Goal: Task Accomplishment & Management: Use online tool/utility

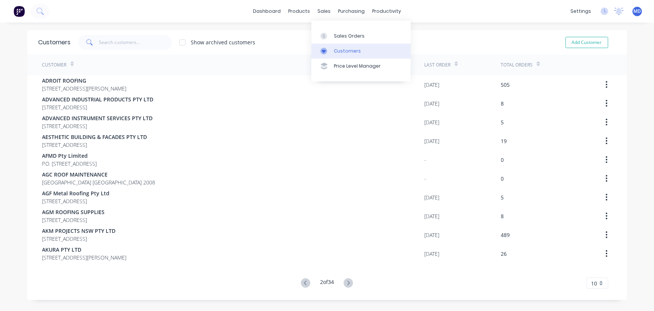
click at [353, 51] on div "Customers" at bounding box center [347, 51] width 27 height 7
click at [138, 45] on input "text" at bounding box center [135, 42] width 73 height 15
drag, startPoint x: 348, startPoint y: 54, endPoint x: 336, endPoint y: 54, distance: 11.3
click at [348, 54] on div "Customers" at bounding box center [347, 51] width 27 height 7
click at [121, 41] on input "text" at bounding box center [135, 42] width 73 height 15
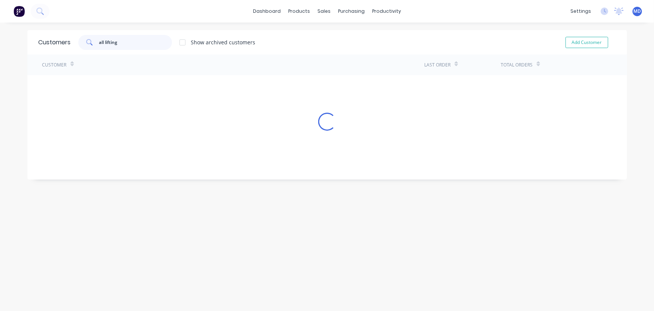
type input "all lifting"
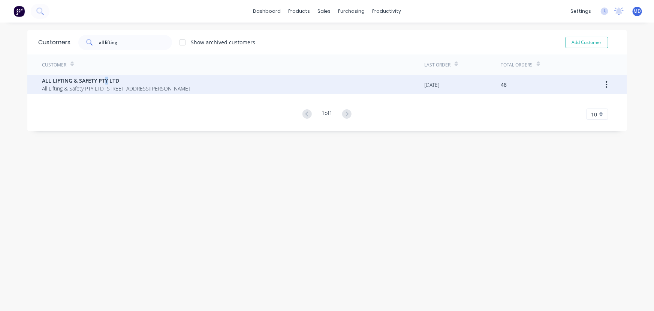
click at [103, 78] on span "ALL LIFTING & SAFETY PTY LTD" at bounding box center [116, 81] width 148 height 8
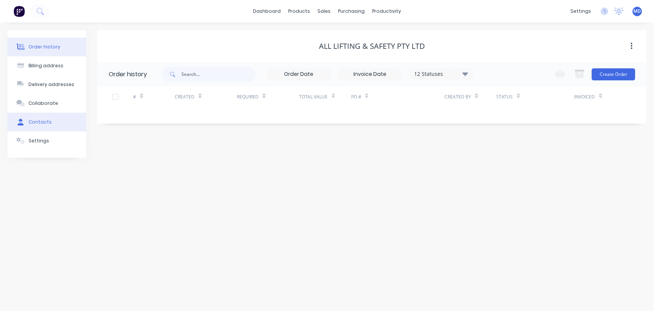
click at [43, 120] on div "Contacts" at bounding box center [40, 122] width 23 height 7
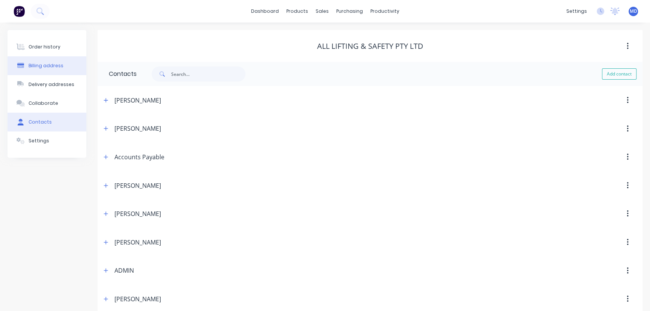
click at [56, 65] on div "Billing address" at bounding box center [46, 65] width 35 height 7
select select "AU"
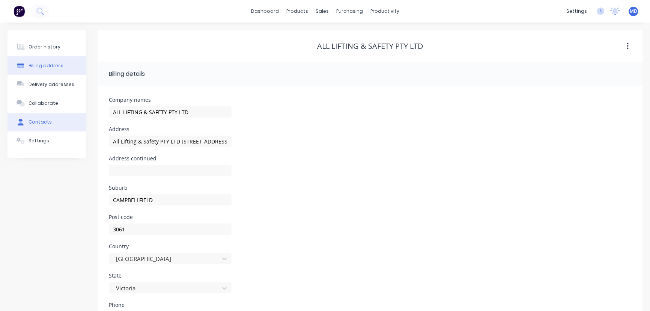
click at [42, 116] on button "Contacts" at bounding box center [47, 122] width 79 height 19
select select "AU"
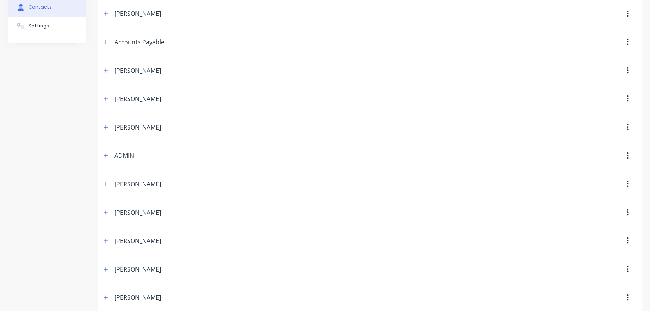
scroll to position [122, 0]
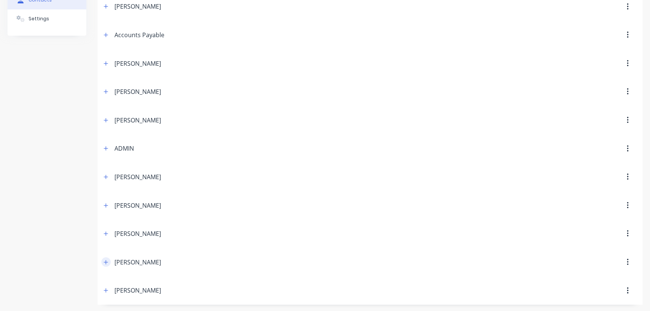
click at [107, 261] on icon "button" at bounding box center [106, 261] width 5 height 5
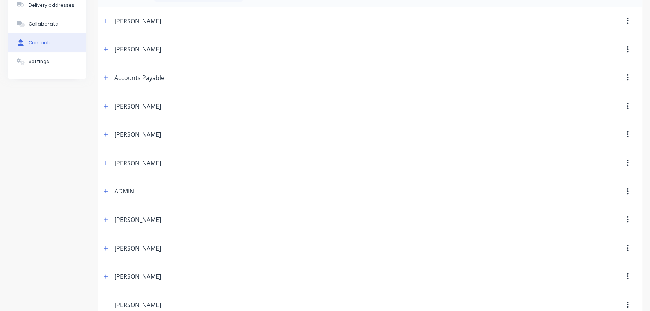
scroll to position [0, 0]
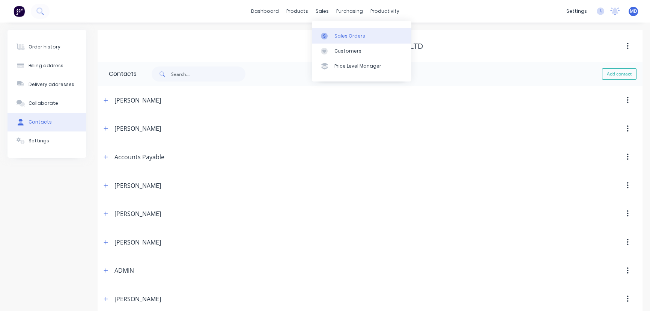
click at [343, 37] on div "Sales Orders" at bounding box center [349, 36] width 31 height 7
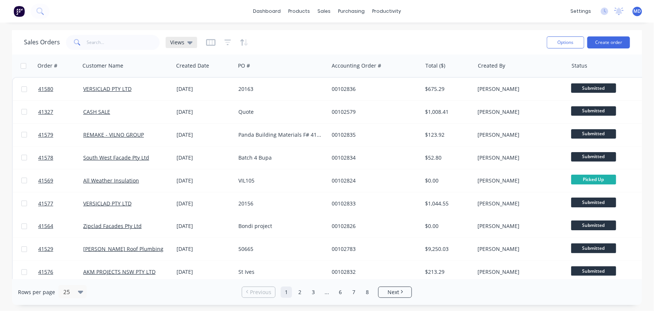
click at [191, 39] on div "Views" at bounding box center [182, 42] width 32 height 11
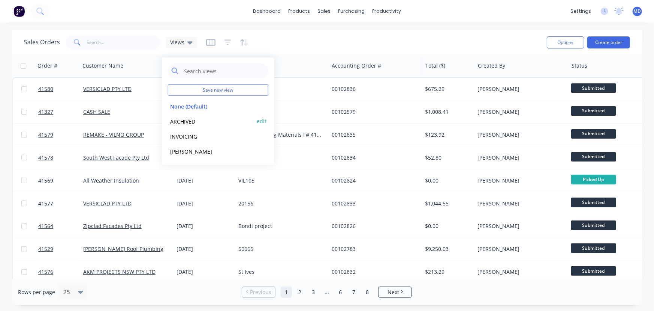
click at [183, 120] on button "ARCHIVED" at bounding box center [211, 121] width 86 height 9
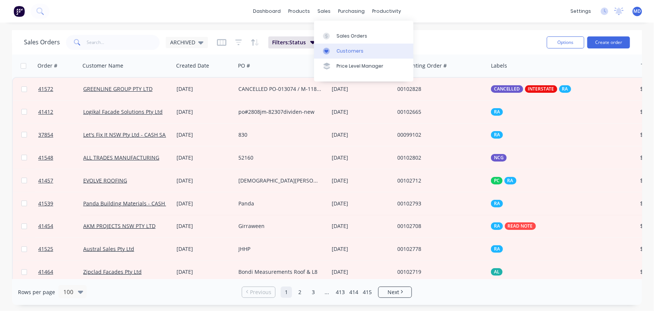
click at [348, 49] on div "Customers" at bounding box center [350, 51] width 27 height 7
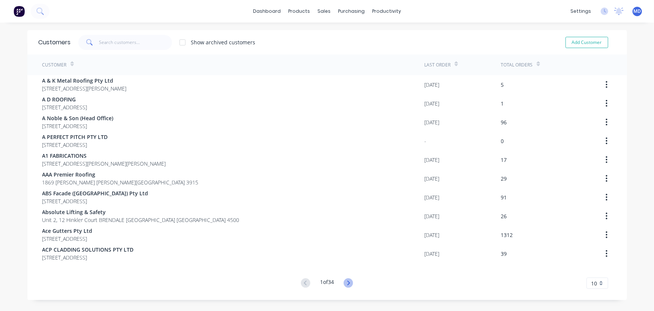
click at [348, 280] on icon at bounding box center [348, 282] width 9 height 9
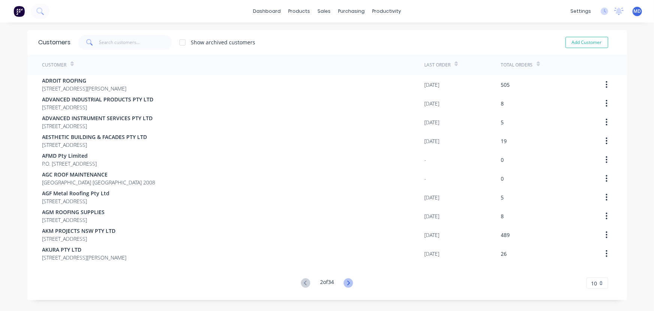
click at [349, 284] on icon at bounding box center [348, 282] width 9 height 9
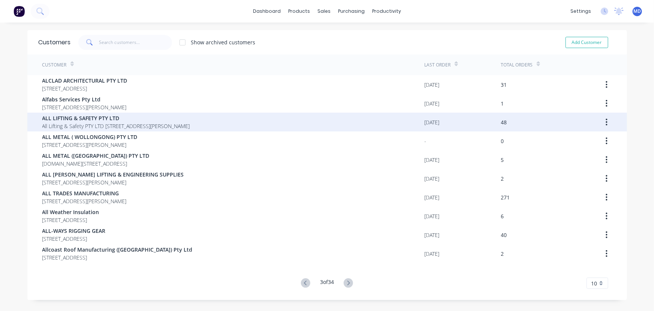
click at [81, 116] on span "ALL LIFTING & SAFETY PTY LTD" at bounding box center [116, 118] width 148 height 8
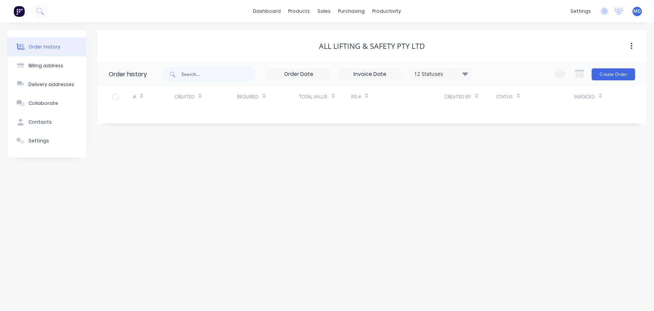
click at [465, 74] on icon at bounding box center [466, 73] width 6 height 3
click at [503, 160] on label at bounding box center [503, 160] width 0 height 0
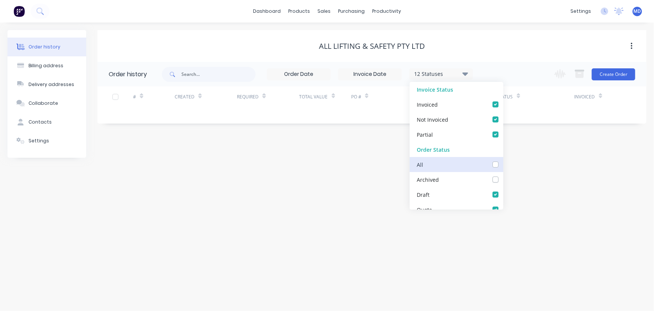
click at [503, 165] on input "checkbox" at bounding box center [506, 163] width 6 height 7
checkbox input "true"
click at [548, 177] on div "Order history Billing address Delivery addresses Collaborate Contacts Settings …" at bounding box center [327, 167] width 654 height 288
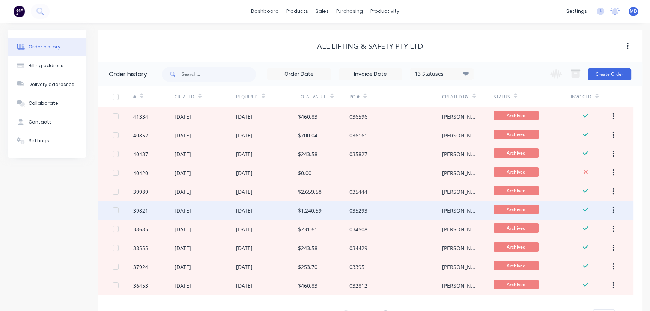
click at [315, 210] on div "$1,240.59" at bounding box center [310, 210] width 24 height 8
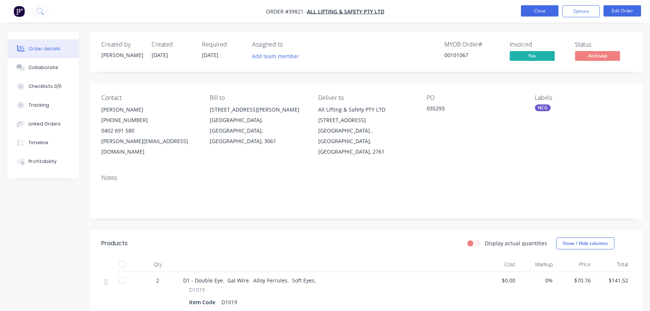
click at [529, 12] on button "Close" at bounding box center [540, 10] width 38 height 11
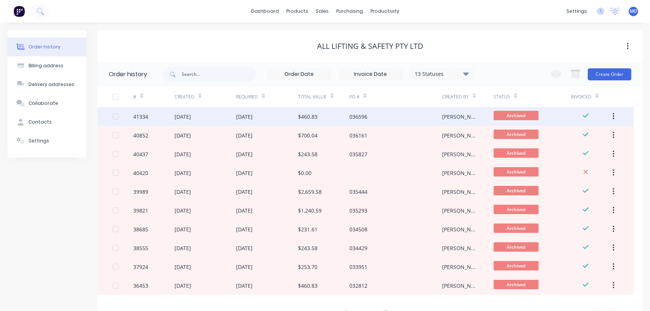
click at [379, 117] on div "036596" at bounding box center [395, 116] width 93 height 19
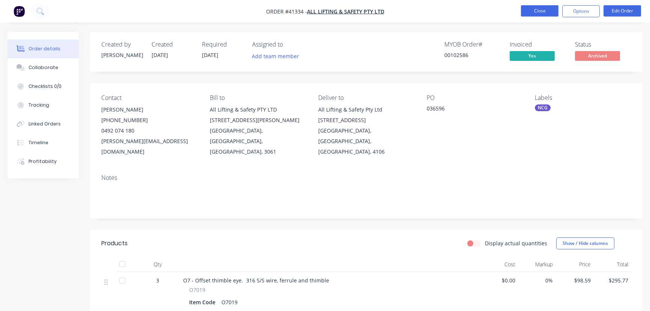
click at [540, 11] on button "Close" at bounding box center [540, 10] width 38 height 11
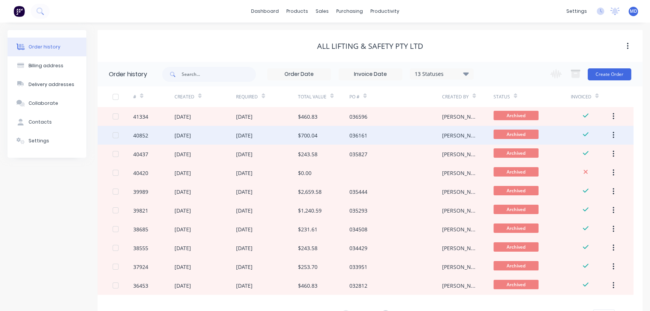
click at [269, 135] on div "[DATE]" at bounding box center [267, 135] width 62 height 19
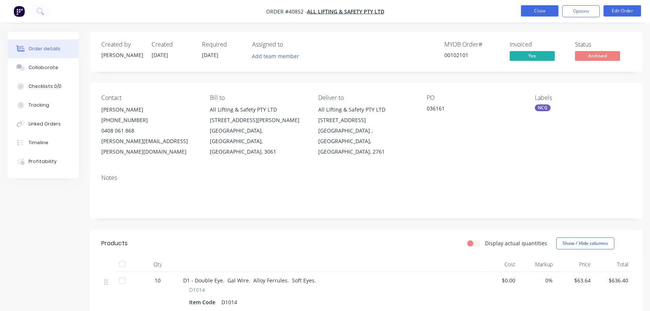
click at [543, 12] on button "Close" at bounding box center [540, 10] width 38 height 11
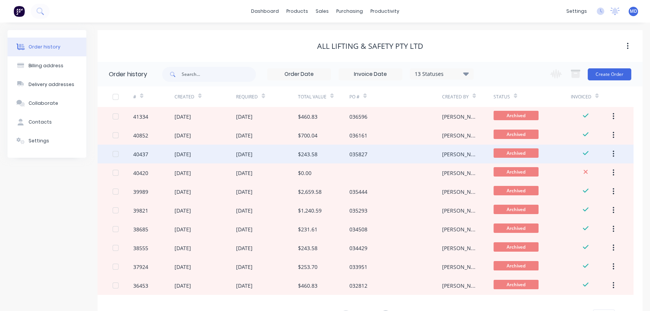
click at [252, 156] on div "[DATE]" at bounding box center [244, 154] width 17 height 8
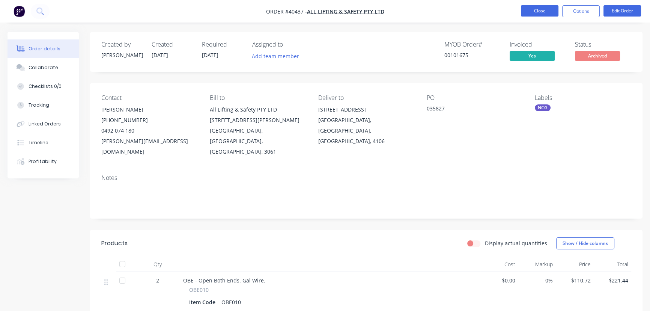
click at [543, 11] on button "Close" at bounding box center [540, 10] width 38 height 11
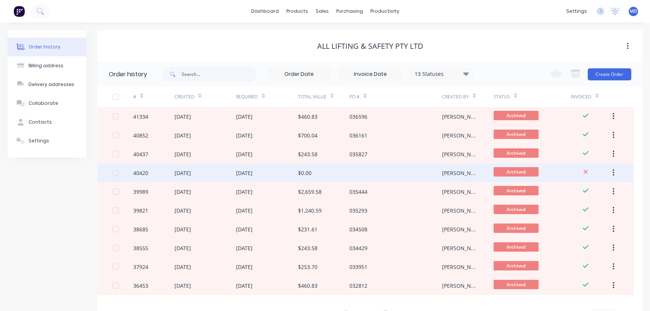
click at [249, 174] on div "[DATE]" at bounding box center [244, 173] width 17 height 8
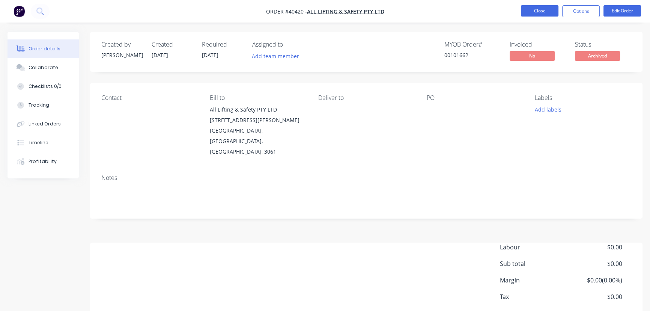
click at [538, 11] on button "Close" at bounding box center [540, 10] width 38 height 11
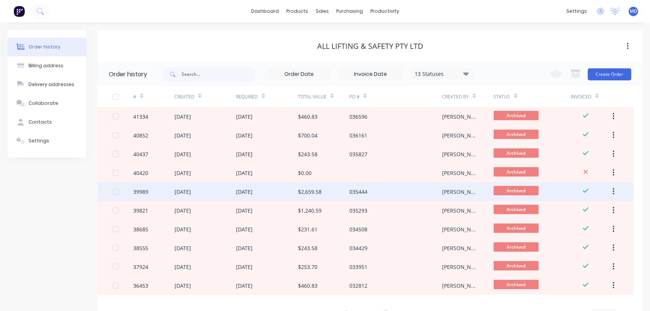
click at [315, 190] on div "$2,659.58" at bounding box center [310, 192] width 24 height 8
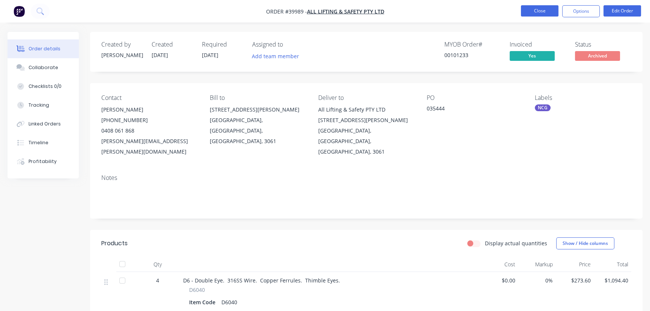
click at [540, 14] on button "Close" at bounding box center [540, 10] width 38 height 11
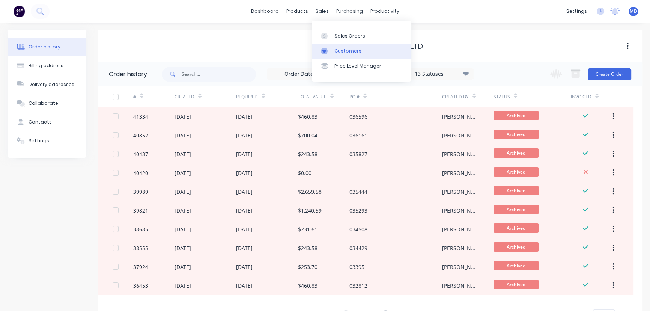
click at [358, 48] on div "Customers" at bounding box center [347, 51] width 27 height 7
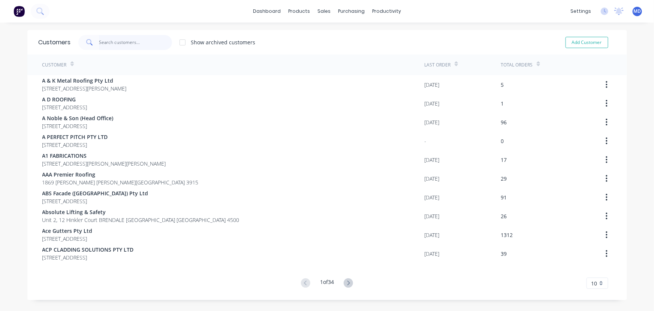
click at [134, 38] on input "text" at bounding box center [135, 42] width 73 height 15
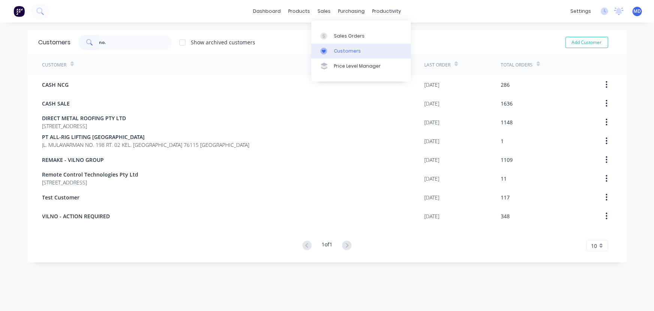
drag, startPoint x: 348, startPoint y: 53, endPoint x: 343, endPoint y: 53, distance: 4.9
click at [348, 53] on div "Customers" at bounding box center [347, 51] width 27 height 7
drag, startPoint x: 123, startPoint y: 40, endPoint x: 116, endPoint y: 38, distance: 7.7
click at [119, 39] on input "no." at bounding box center [135, 42] width 73 height 15
click at [67, 35] on div "Customers no. Show archived customers Add Customer" at bounding box center [327, 42] width 600 height 24
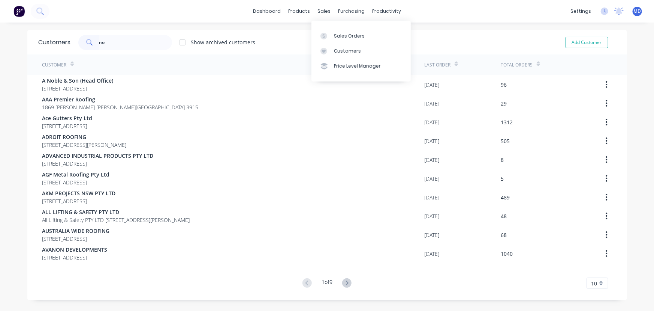
drag, startPoint x: 349, startPoint y: 50, endPoint x: 306, endPoint y: 50, distance: 42.4
click at [348, 50] on div "Customers" at bounding box center [347, 51] width 27 height 7
drag, startPoint x: 127, startPoint y: 44, endPoint x: 23, endPoint y: 31, distance: 104.7
click at [30, 33] on div "Customers no Show archived customers Add Customer" at bounding box center [327, 42] width 600 height 24
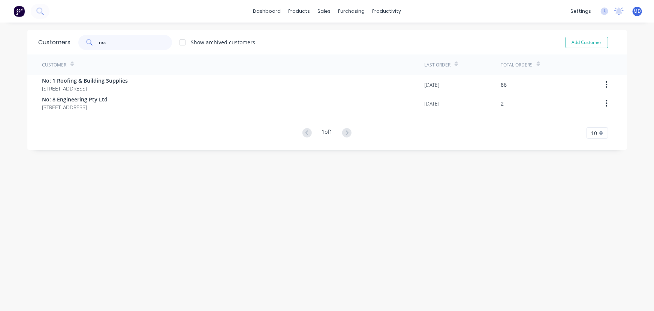
type input "no:"
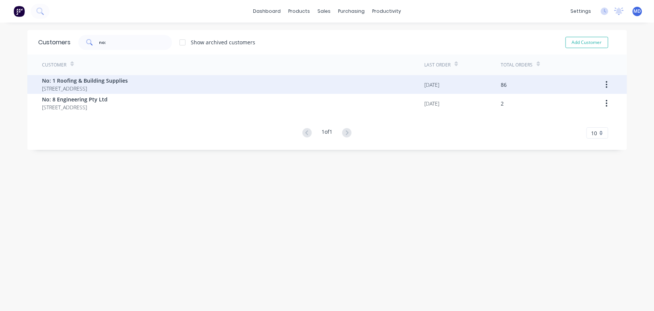
click at [88, 84] on span "No: 1 Roofing & Building Supplies" at bounding box center [85, 81] width 86 height 8
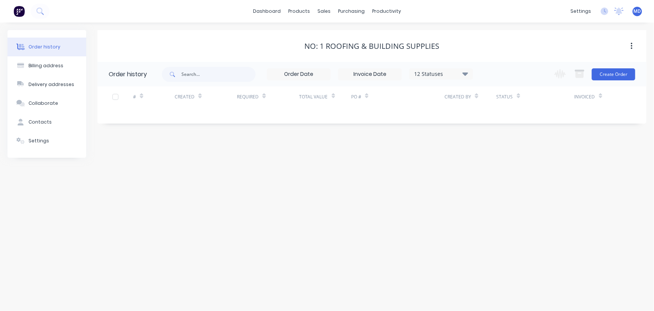
click at [467, 72] on icon at bounding box center [466, 73] width 6 height 9
click at [503, 160] on label at bounding box center [503, 160] width 0 height 0
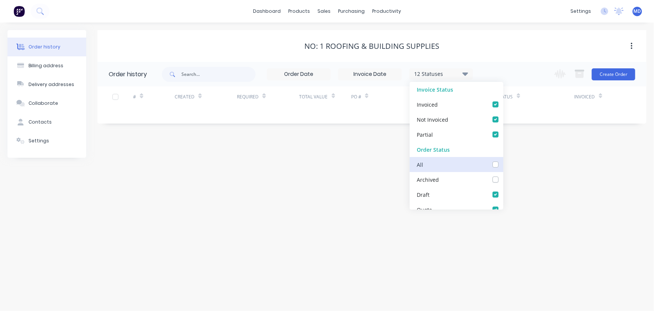
click at [503, 165] on input "checkbox" at bounding box center [506, 163] width 6 height 7
checkbox input "true"
click at [532, 172] on div "Order history Billing address Delivery addresses Collaborate Contacts Settings …" at bounding box center [327, 167] width 654 height 288
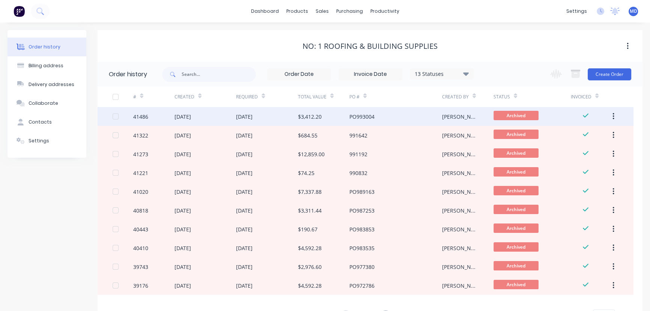
click at [288, 113] on div "[DATE]" at bounding box center [267, 116] width 62 height 19
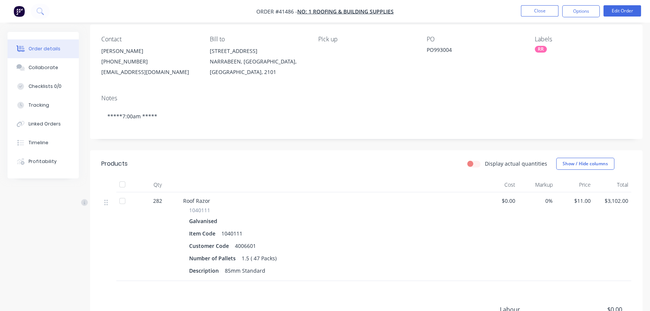
scroll to position [68, 0]
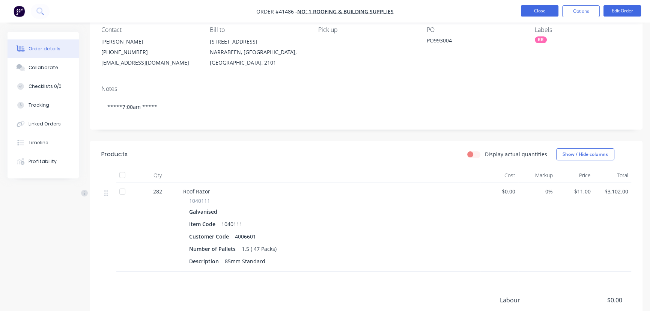
click at [549, 8] on button "Close" at bounding box center [540, 10] width 38 height 11
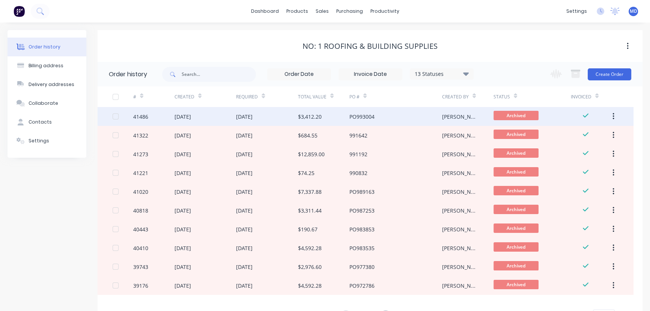
click at [315, 115] on div "$3,412.20" at bounding box center [310, 117] width 24 height 8
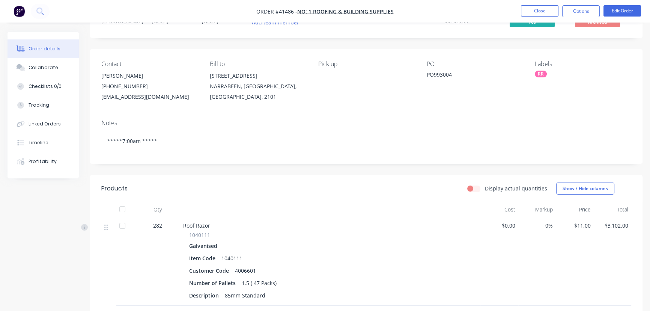
scroll to position [34, 0]
click at [545, 9] on button "Close" at bounding box center [540, 10] width 38 height 11
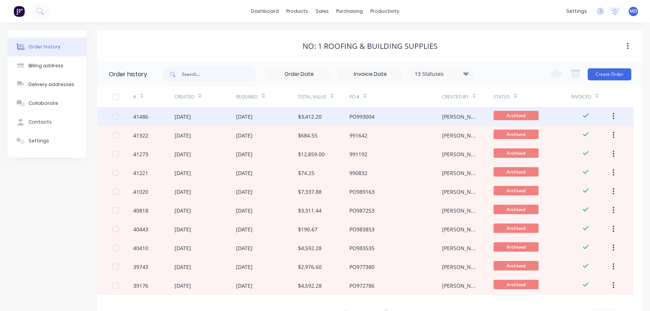
click at [331, 120] on div "$3,412.20" at bounding box center [323, 116] width 51 height 19
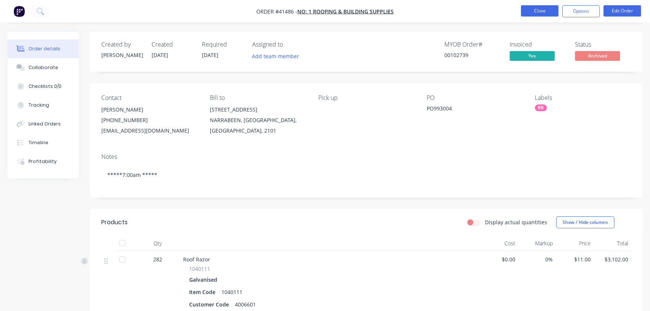
click at [541, 11] on button "Close" at bounding box center [540, 10] width 38 height 11
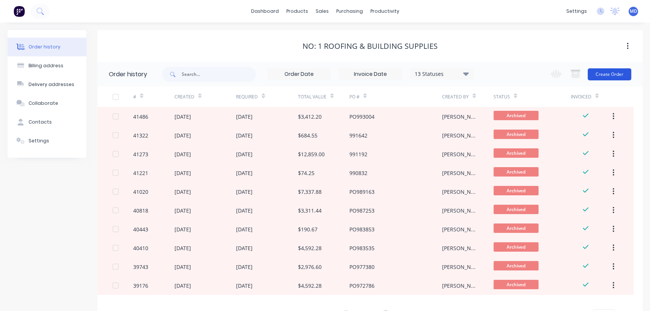
click at [607, 73] on button "Create Order" at bounding box center [609, 74] width 44 height 12
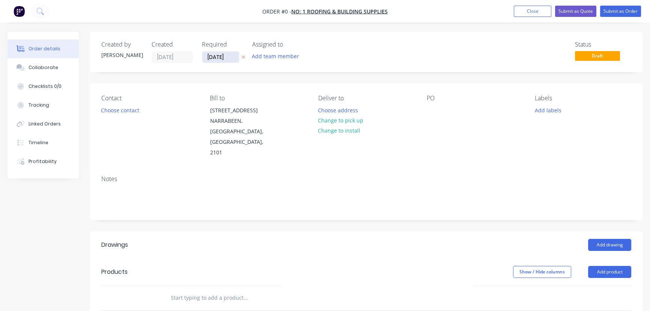
click at [220, 56] on input "[DATE]" at bounding box center [220, 56] width 37 height 11
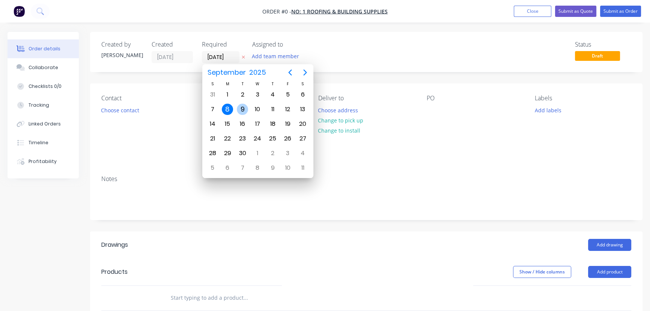
click at [242, 107] on div "9" at bounding box center [242, 109] width 11 height 11
type input "[DATE]"
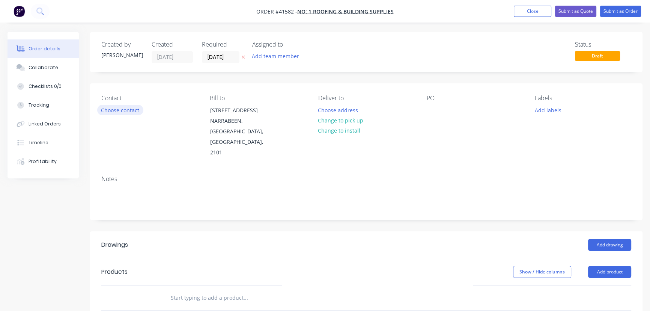
click at [128, 110] on button "Choose contact" at bounding box center [120, 110] width 46 height 10
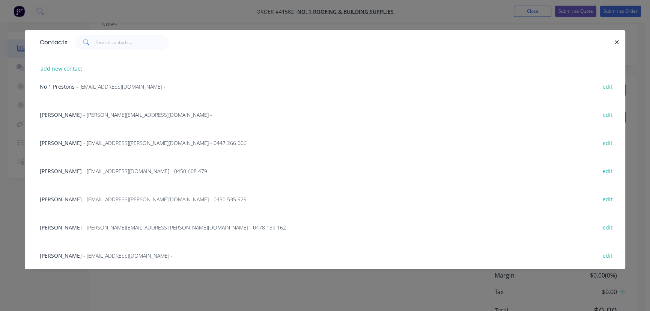
scroll to position [169, 0]
click at [86, 255] on span "- harley.narbeth@no1roofing.com.au -" at bounding box center [127, 255] width 89 height 7
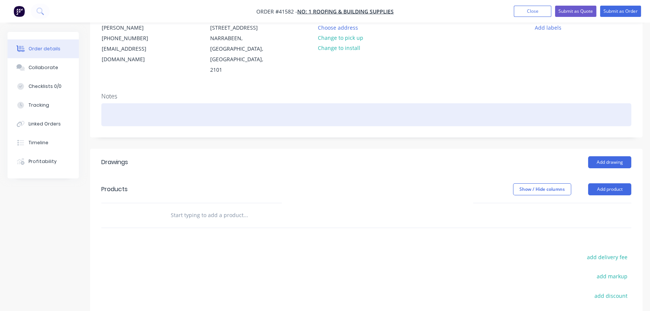
scroll to position [0, 0]
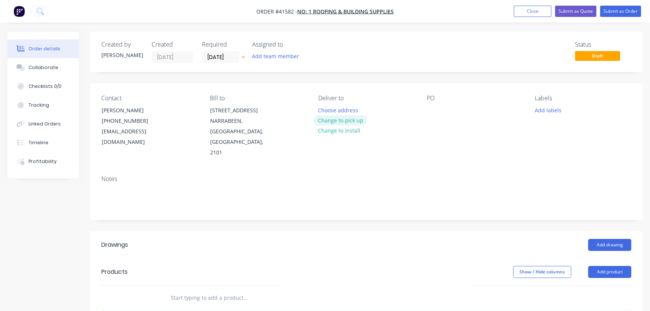
click at [357, 117] on button "Change to pick up" at bounding box center [340, 120] width 53 height 10
click at [431, 110] on div at bounding box center [432, 110] width 12 height 11
paste div
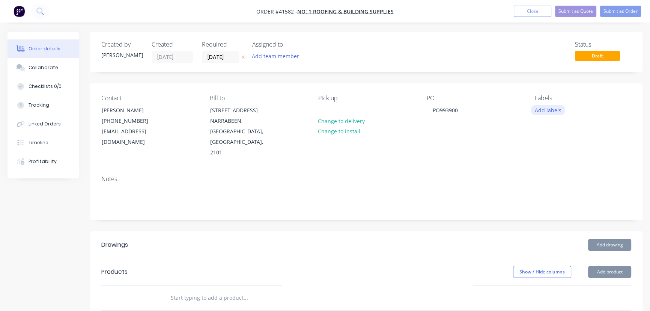
click at [546, 108] on button "Add labels" at bounding box center [547, 110] width 35 height 10
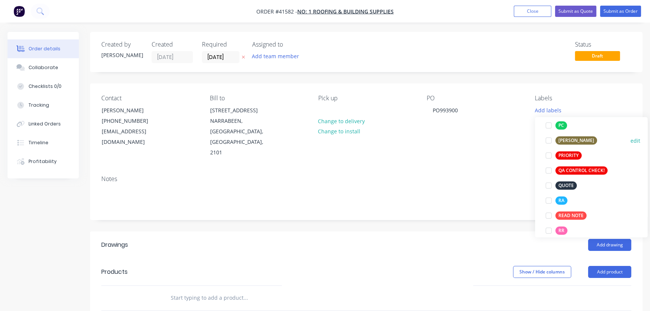
scroll to position [204, 0]
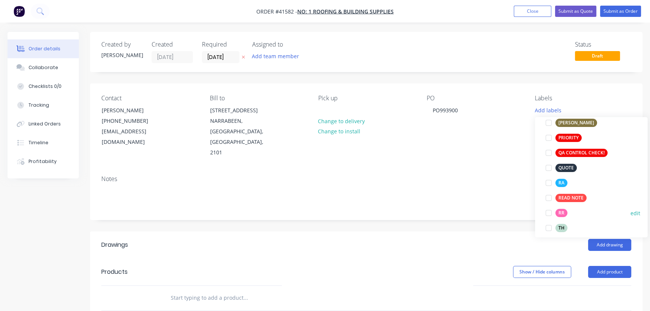
click at [548, 213] on div at bounding box center [547, 212] width 15 height 15
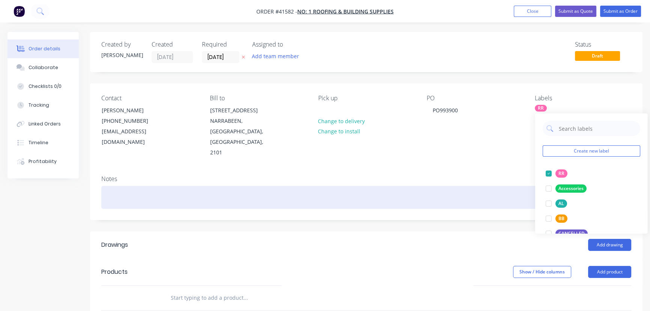
drag, startPoint x: 483, startPoint y: 170, endPoint x: 491, endPoint y: 190, distance: 21.6
click at [483, 186] on div at bounding box center [366, 197] width 530 height 23
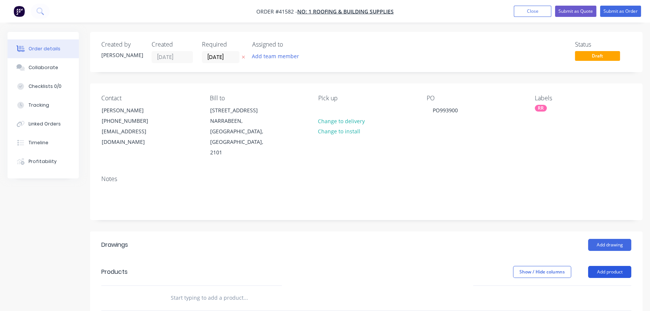
click at [608, 266] on button "Add product" at bounding box center [609, 272] width 43 height 12
click at [597, 285] on div "Product catalogue" at bounding box center [595, 290] width 58 height 11
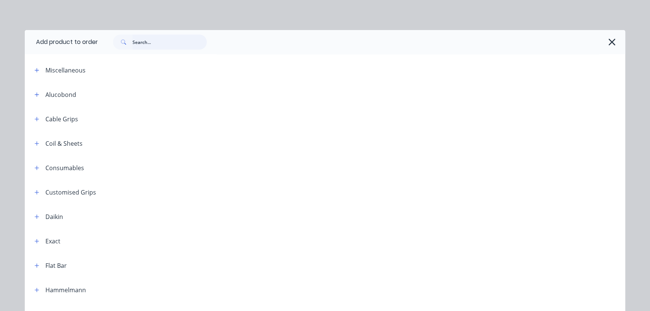
click at [170, 42] on input "text" at bounding box center [169, 42] width 74 height 15
type input "roof razor"
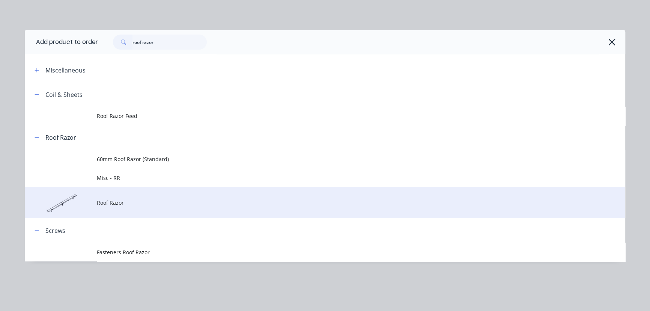
click at [119, 201] on span "Roof Razor" at bounding box center [308, 202] width 422 height 8
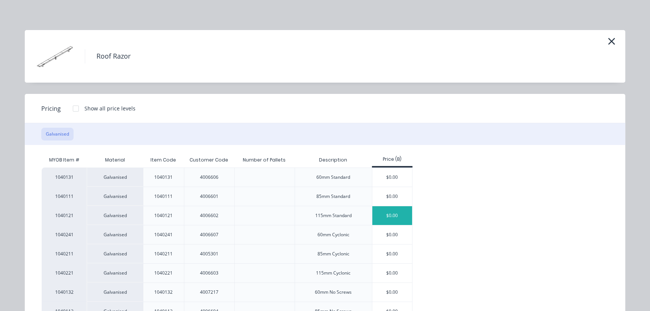
click at [393, 216] on div "$0.00" at bounding box center [392, 215] width 40 height 19
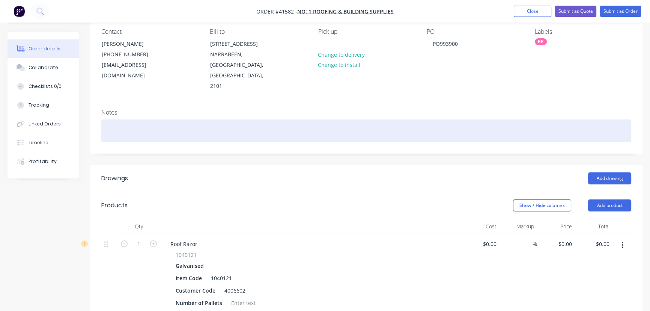
scroll to position [102, 0]
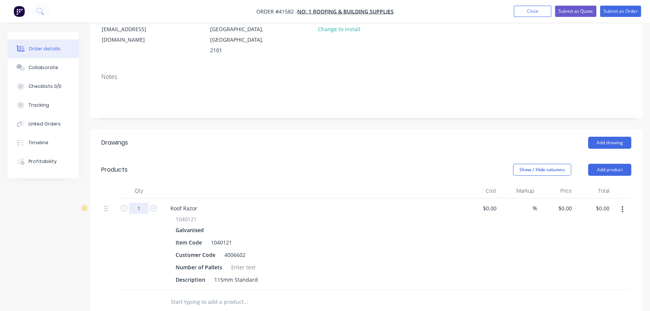
click at [142, 203] on input "1" at bounding box center [139, 208] width 20 height 11
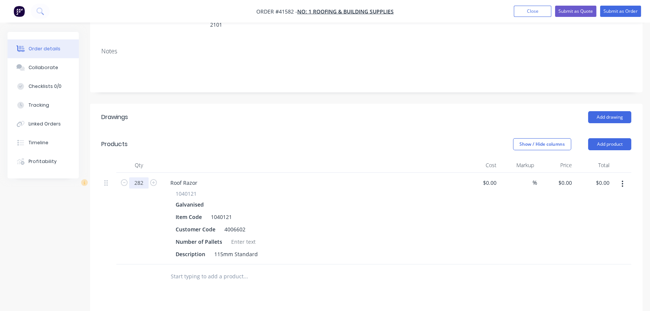
scroll to position [136, 0]
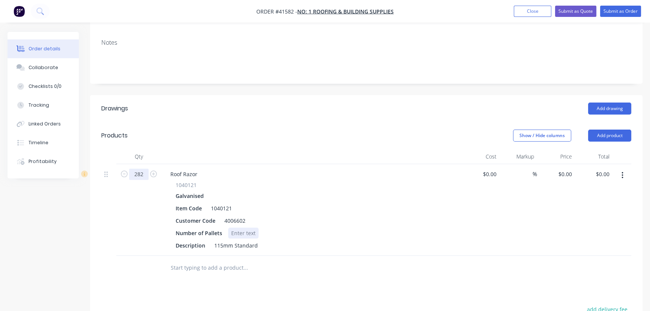
type input "282"
click at [238, 227] on div at bounding box center [243, 232] width 30 height 11
click at [248, 227] on div at bounding box center [243, 232] width 30 height 11
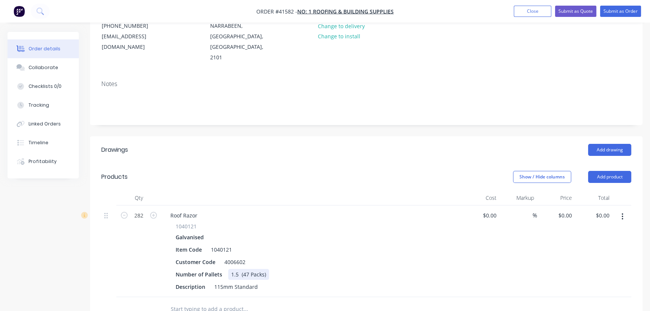
scroll to position [0, 0]
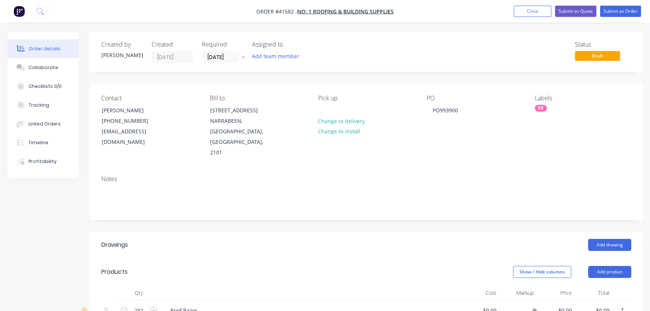
click at [555, 105] on div "RR" at bounding box center [582, 108] width 96 height 7
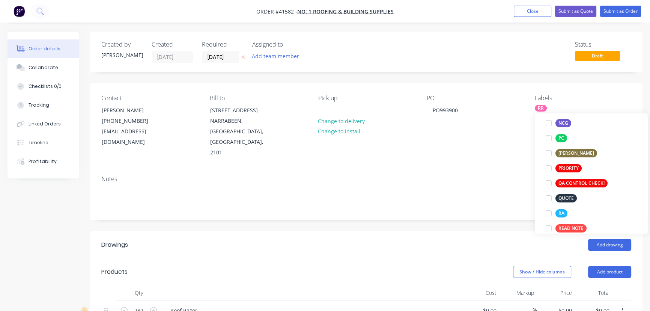
scroll to position [239, 0]
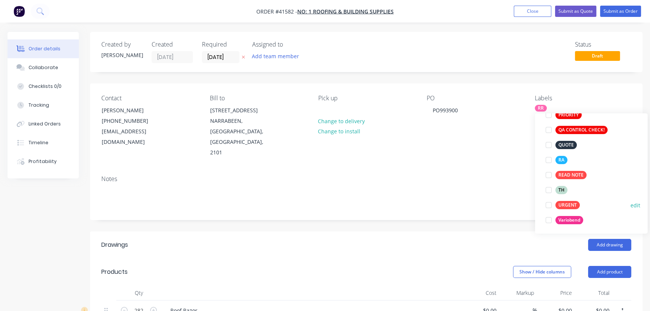
click at [548, 206] on div at bounding box center [547, 204] width 15 height 15
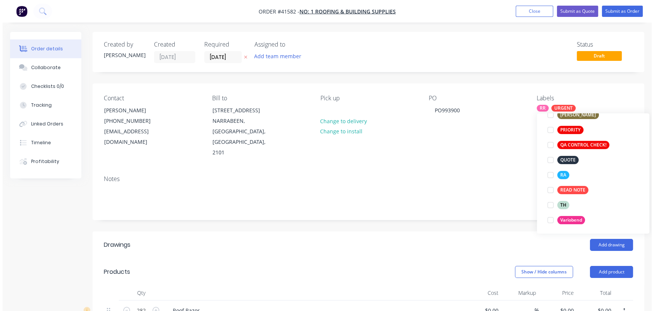
scroll to position [0, 0]
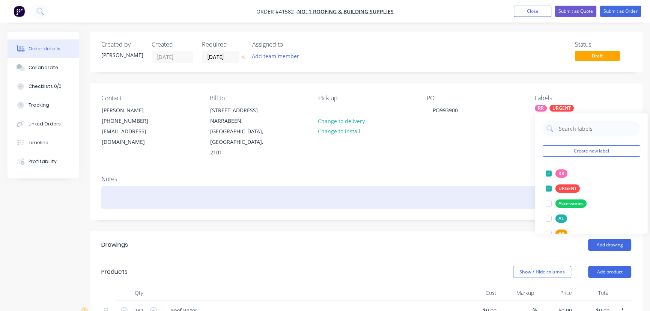
click at [150, 186] on div at bounding box center [366, 197] width 530 height 23
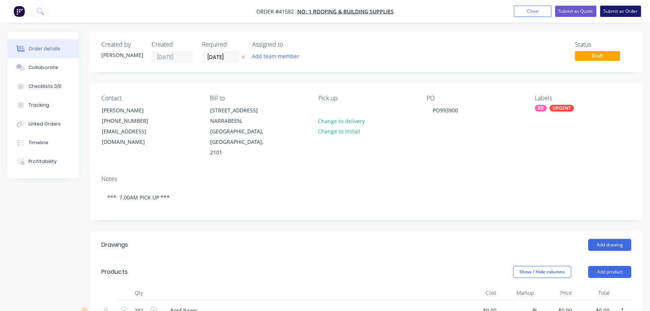
click at [619, 8] on button "Submit as Order" at bounding box center [620, 11] width 41 height 11
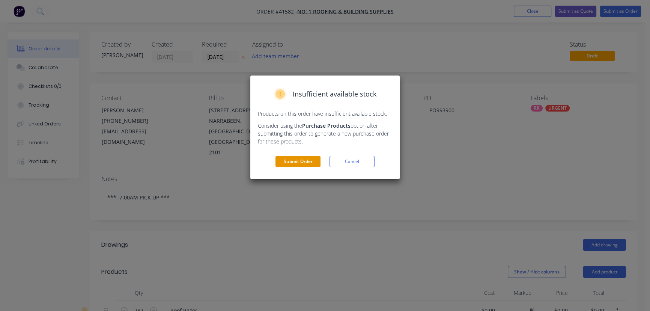
click at [301, 159] on button "Submit Order" at bounding box center [297, 161] width 45 height 11
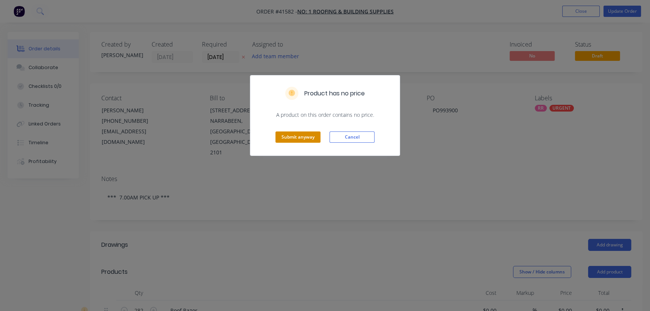
click at [296, 137] on button "Submit anyway" at bounding box center [297, 136] width 45 height 11
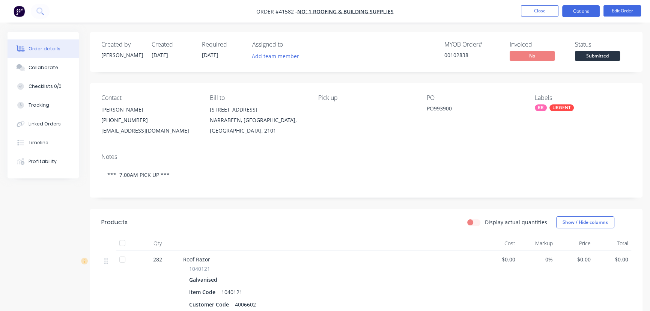
click at [573, 9] on button "Options" at bounding box center [581, 11] width 38 height 12
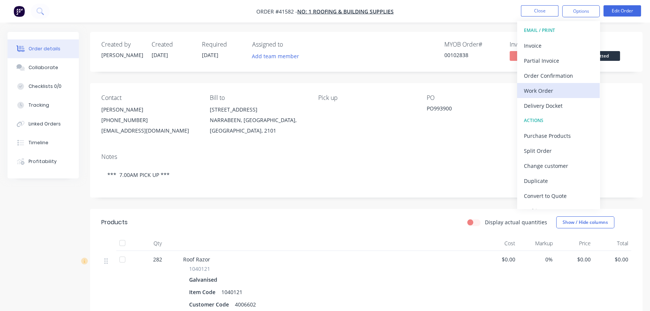
click at [543, 89] on div "Work Order" at bounding box center [558, 90] width 69 height 11
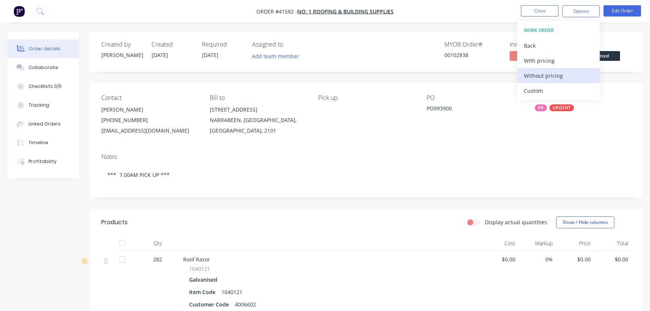
click at [554, 74] on div "Without pricing" at bounding box center [558, 75] width 69 height 11
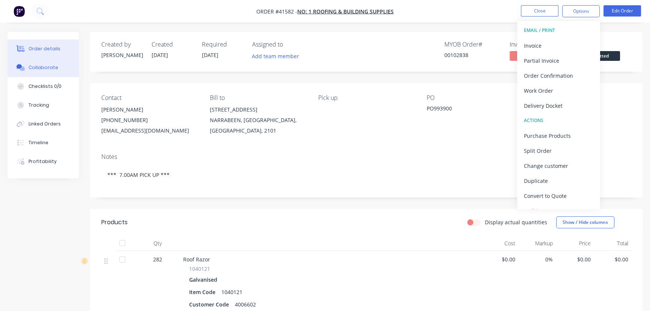
click at [40, 66] on div "Collaborate" at bounding box center [44, 67] width 30 height 7
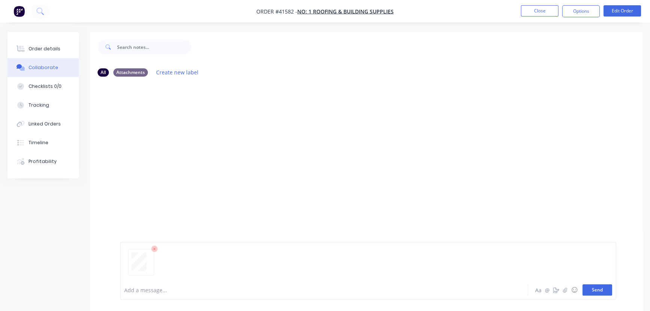
click at [593, 288] on button "Send" at bounding box center [597, 289] width 30 height 11
click at [176, 290] on div at bounding box center [307, 290] width 365 height 8
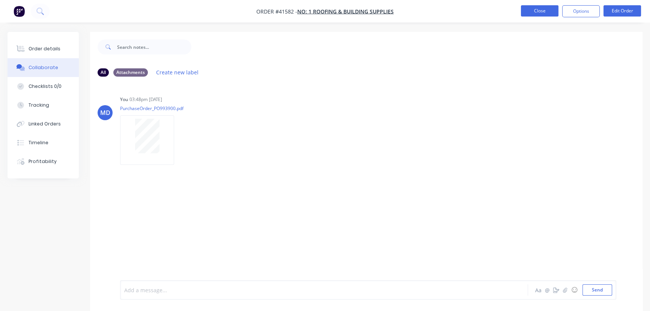
click at [538, 9] on button "Close" at bounding box center [540, 10] width 38 height 11
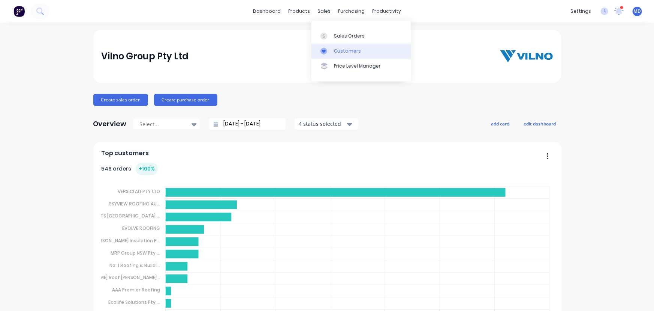
drag, startPoint x: 344, startPoint y: 48, endPoint x: 339, endPoint y: 48, distance: 5.3
click at [344, 48] on div "Customers" at bounding box center [347, 51] width 27 height 7
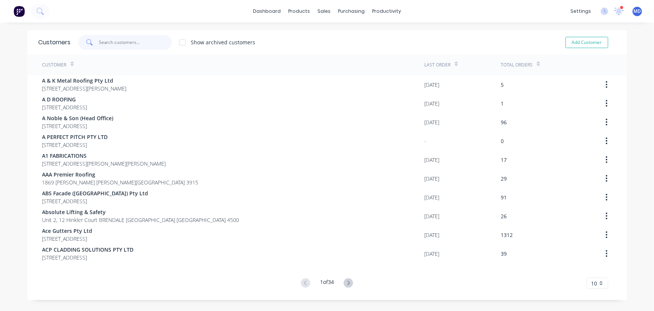
click at [113, 43] on input "text" at bounding box center [135, 42] width 73 height 15
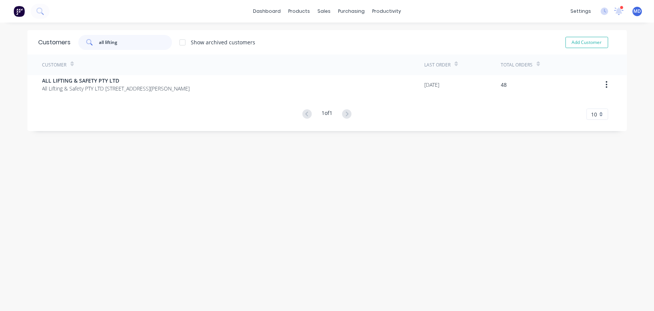
type input "all lifting"
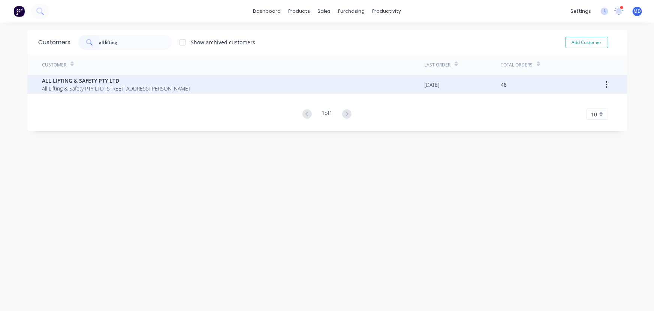
click at [98, 82] on span "ALL LIFTING & SAFETY PTY LTD" at bounding box center [116, 81] width 148 height 8
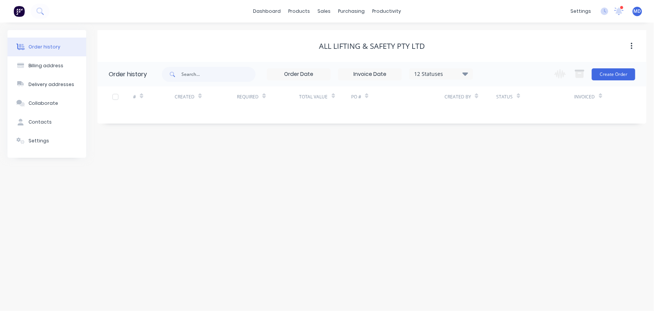
click at [466, 72] on icon at bounding box center [466, 73] width 6 height 3
click at [503, 160] on label at bounding box center [503, 160] width 0 height 0
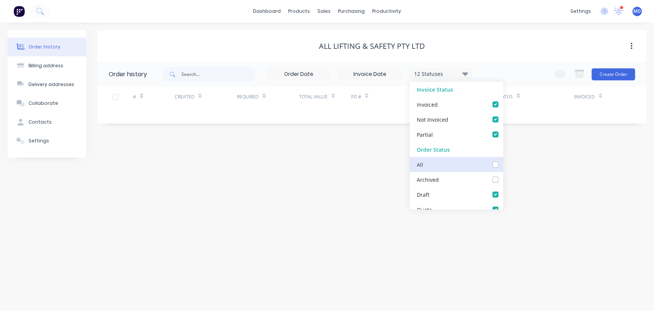
click at [503, 165] on input "checkbox" at bounding box center [506, 163] width 6 height 7
checkbox input "true"
click at [563, 186] on div "Order history Billing address Delivery addresses Collaborate Contacts Settings …" at bounding box center [327, 167] width 654 height 288
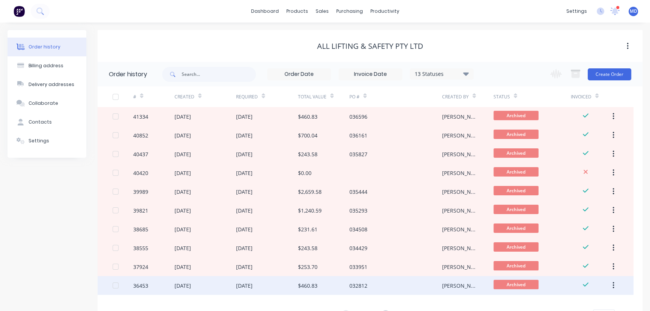
click at [320, 286] on div "$460.83" at bounding box center [323, 285] width 51 height 19
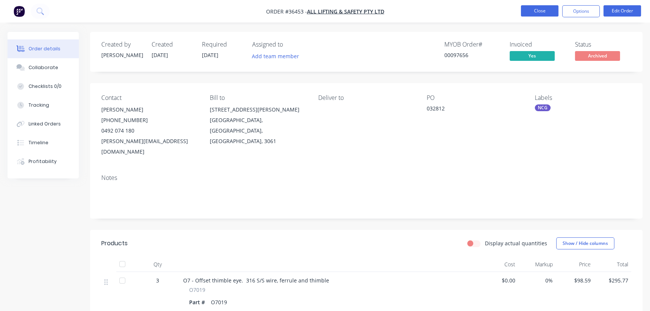
click at [540, 12] on button "Close" at bounding box center [540, 10] width 38 height 11
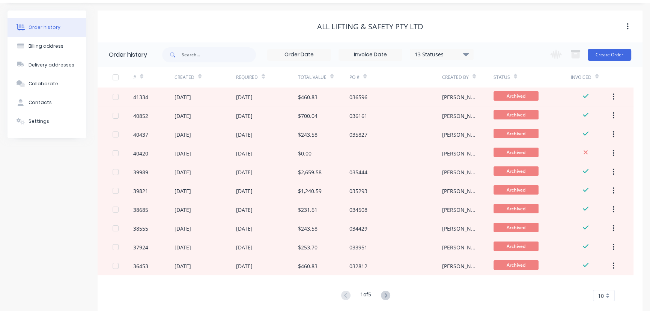
scroll to position [34, 0]
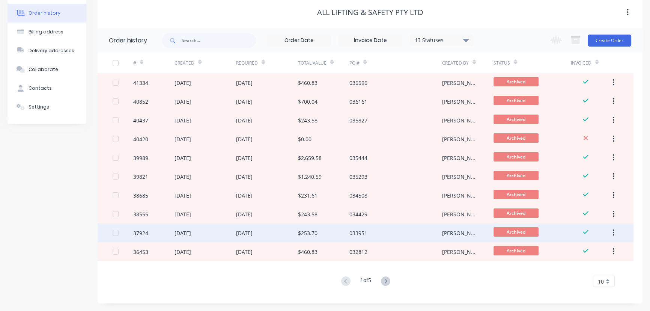
click at [305, 226] on div "$253.70" at bounding box center [323, 232] width 51 height 19
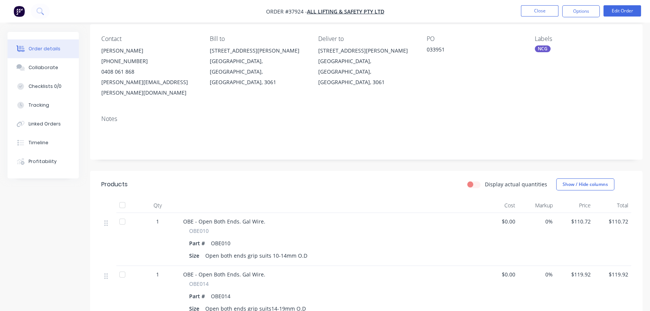
scroll to position [190, 0]
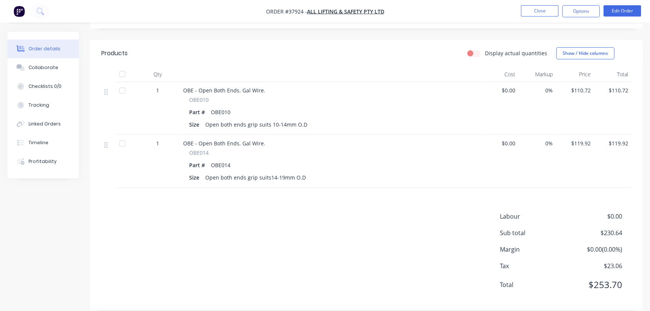
click at [534, 17] on nav "Order #37924 - ALL LIFTING & SAFETY PTY LTD Close Options Edit Order" at bounding box center [325, 11] width 650 height 23
click at [545, 7] on button "Close" at bounding box center [540, 10] width 38 height 11
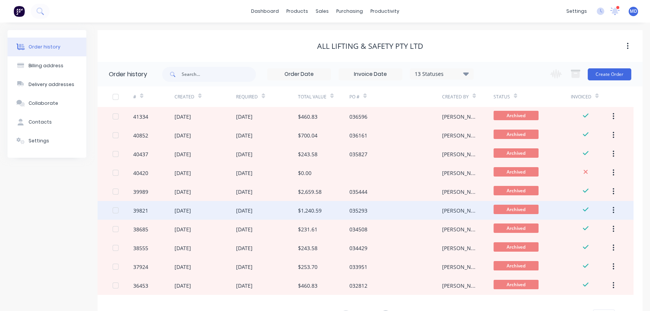
click at [319, 210] on div "$1,240.59" at bounding box center [310, 210] width 24 height 8
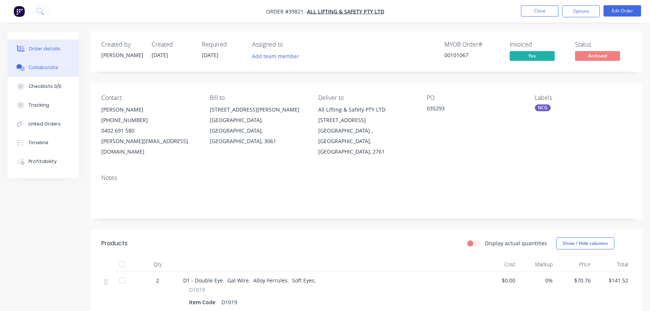
click at [52, 66] on div "Collaborate" at bounding box center [44, 67] width 30 height 7
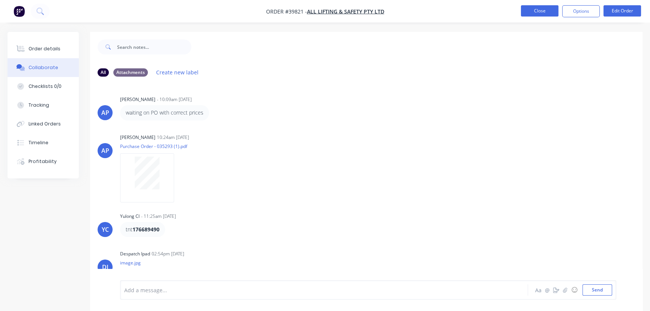
click at [542, 10] on button "Close" at bounding box center [540, 10] width 38 height 11
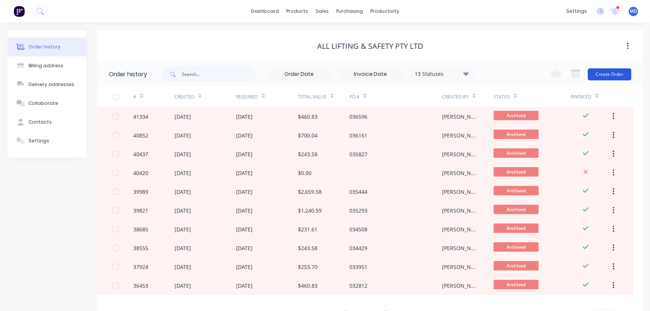
click at [609, 75] on button "Create Order" at bounding box center [609, 74] width 44 height 12
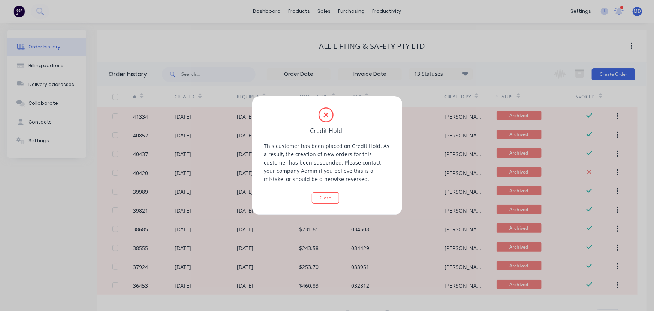
drag, startPoint x: 470, startPoint y: 30, endPoint x: 417, endPoint y: 83, distance: 74.8
click at [469, 30] on div "Credit Hold This customer has been placed on Credit Hold. As a result, the crea…" at bounding box center [327, 155] width 654 height 311
click at [325, 112] on icon at bounding box center [326, 114] width 15 height 15
click at [326, 115] on icon at bounding box center [326, 114] width 15 height 15
click at [322, 197] on button "Close" at bounding box center [325, 197] width 27 height 11
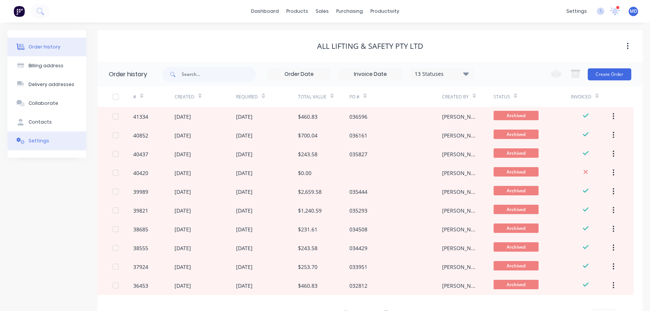
click at [38, 140] on div "Settings" at bounding box center [39, 140] width 21 height 7
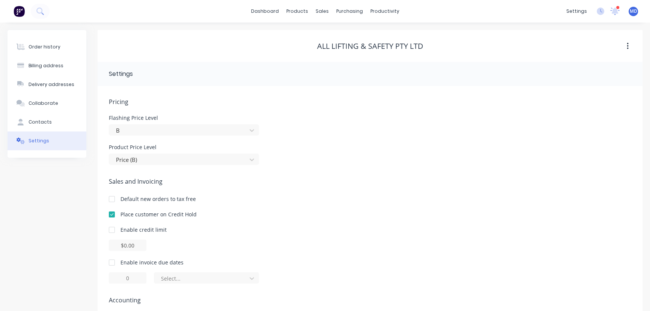
click at [113, 216] on div at bounding box center [111, 214] width 15 height 15
click at [39, 45] on div "Order history" at bounding box center [45, 47] width 32 height 7
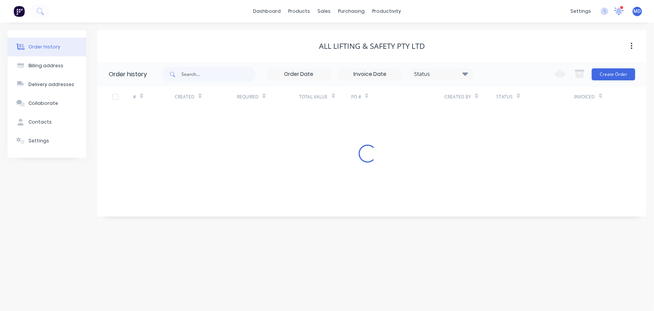
click at [615, 8] on icon at bounding box center [619, 11] width 10 height 9
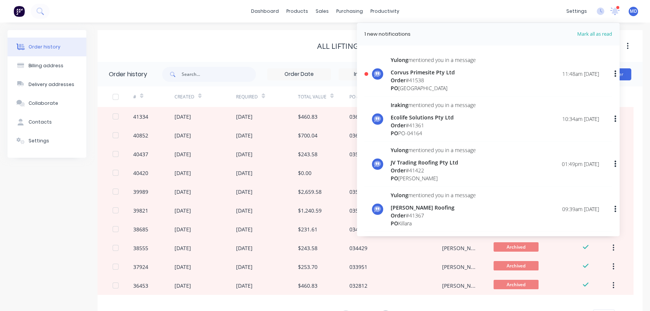
click at [489, 86] on div "[PERSON_NAME] mentioned you in a message Corvus Primesite Pty Ltd Order # 41538…" at bounding box center [494, 74] width 208 height 36
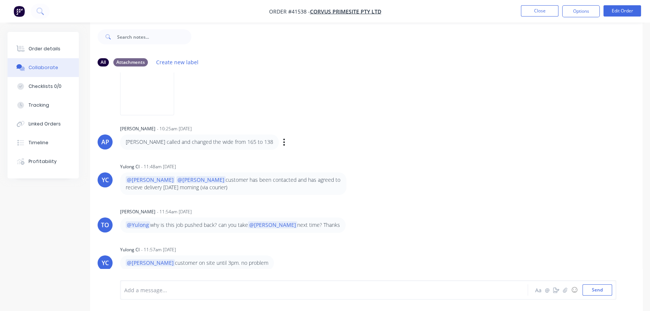
scroll to position [11, 0]
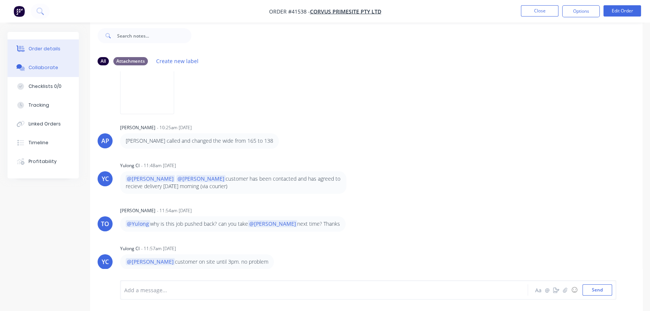
drag, startPoint x: 48, startPoint y: 44, endPoint x: 69, endPoint y: 57, distance: 25.0
click at [48, 45] on button "Order details" at bounding box center [43, 48] width 71 height 19
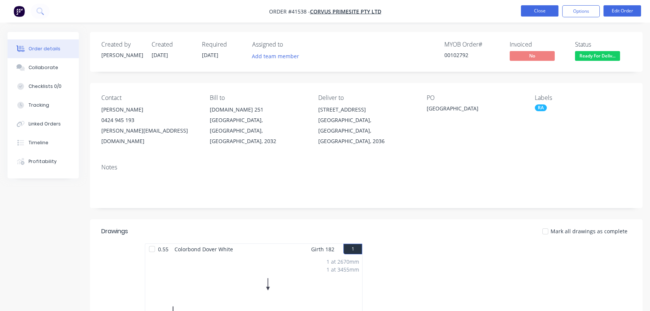
click at [536, 9] on button "Close" at bounding box center [540, 10] width 38 height 11
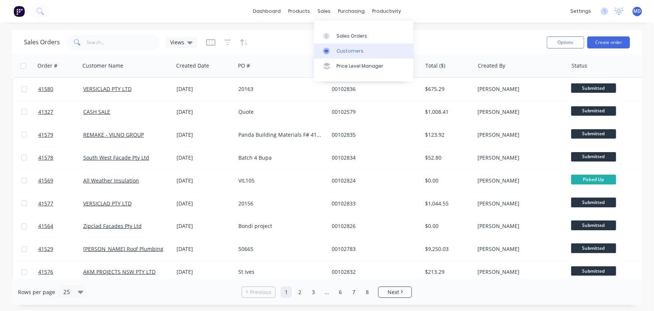
click at [353, 50] on div "Customers" at bounding box center [350, 51] width 27 height 7
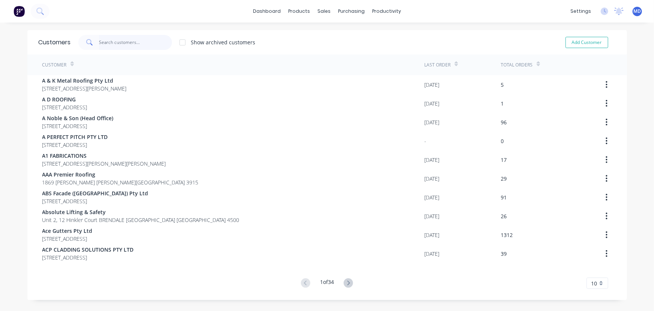
click at [128, 41] on input "text" at bounding box center [135, 42] width 73 height 15
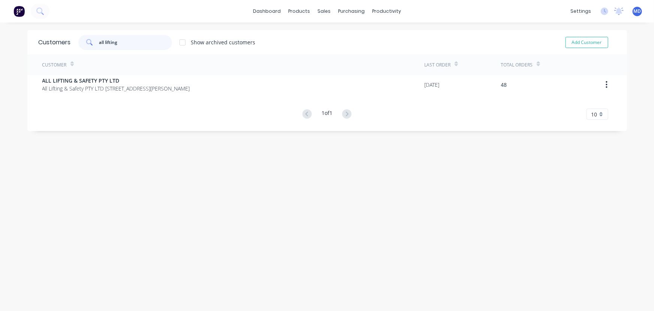
type input "all lifting"
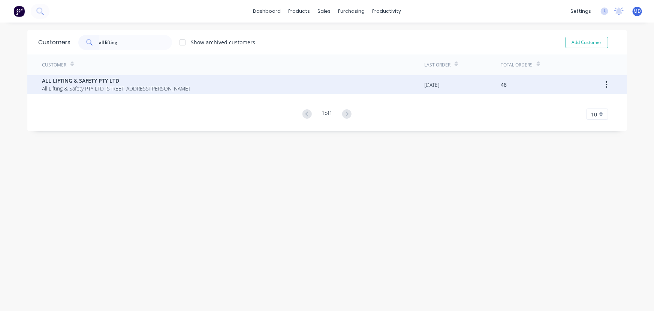
click at [89, 80] on span "ALL LIFTING & SAFETY PTY LTD" at bounding box center [116, 81] width 148 height 8
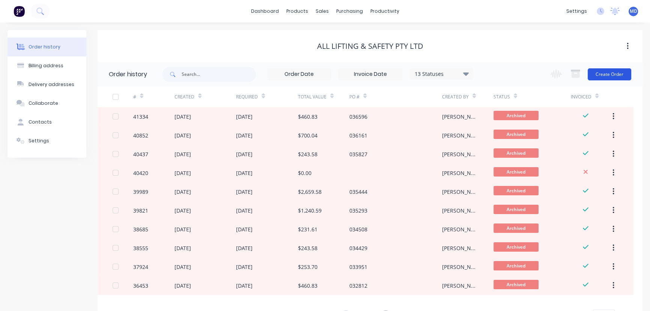
click at [614, 75] on button "Create Order" at bounding box center [609, 74] width 44 height 12
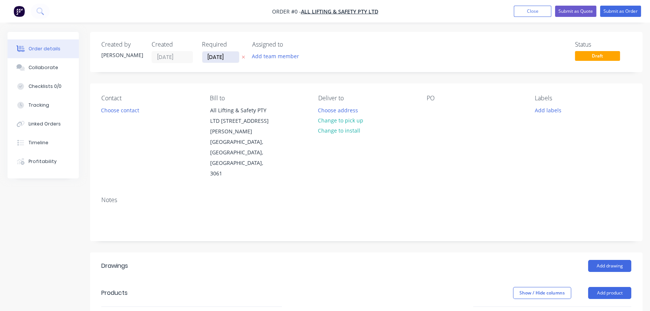
click at [218, 58] on input "[DATE]" at bounding box center [220, 56] width 37 height 11
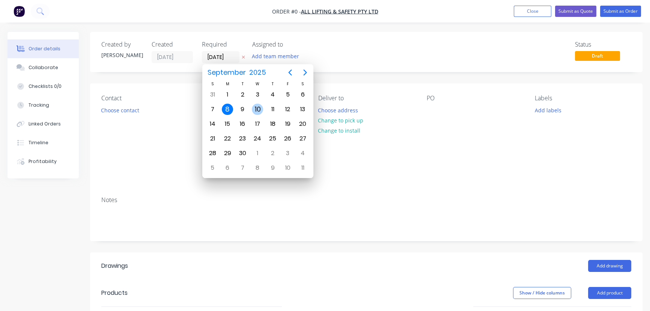
click at [256, 106] on div "10" at bounding box center [257, 109] width 11 height 11
type input "[DATE]"
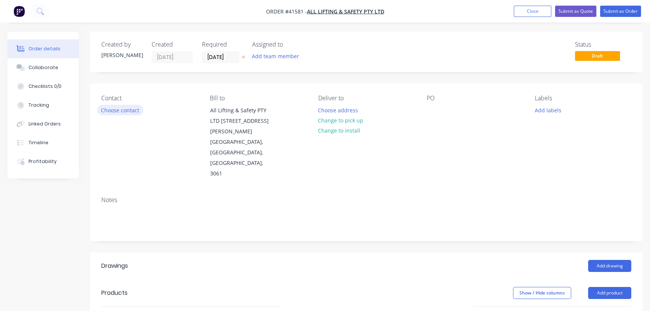
click at [123, 108] on button "Choose contact" at bounding box center [120, 110] width 46 height 10
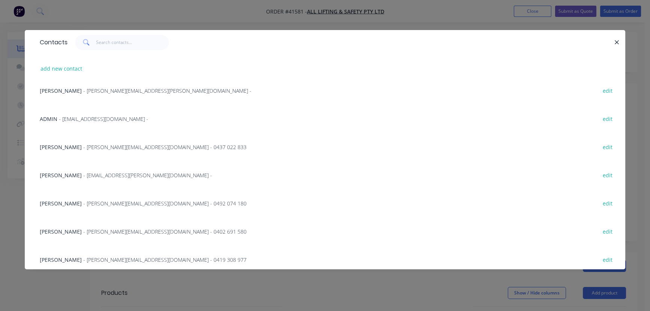
scroll to position [151, 0]
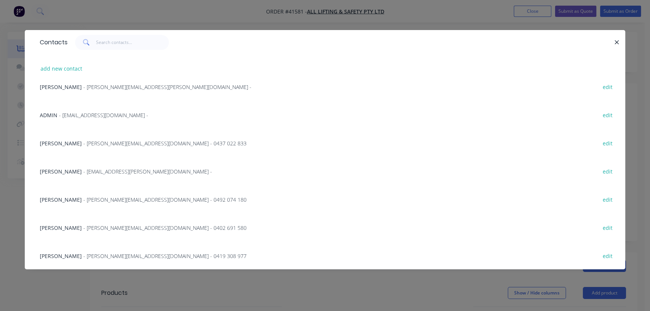
click at [77, 224] on div "[PERSON_NAME] - [PERSON_NAME][EMAIL_ADDRESS][DOMAIN_NAME] - 0402 691 580 edit" at bounding box center [325, 227] width 578 height 28
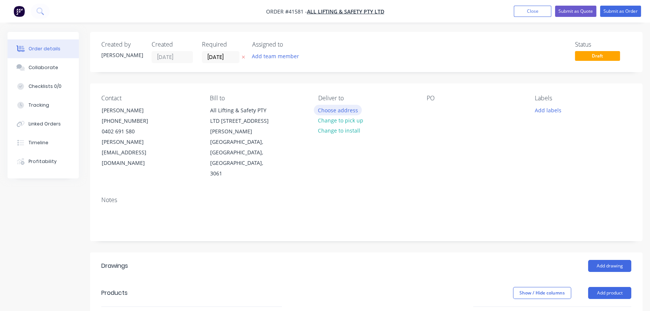
click at [342, 110] on button "Choose address" at bounding box center [338, 110] width 48 height 10
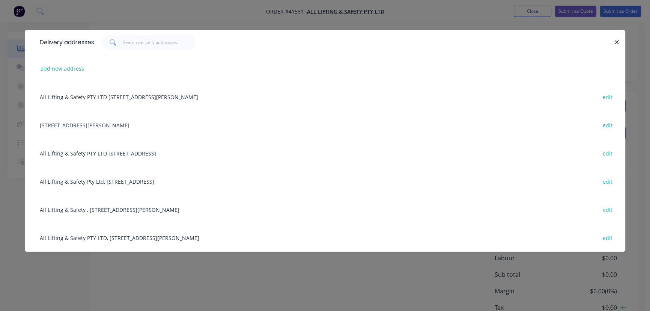
scroll to position [146, 0]
click at [66, 65] on button "add new address" at bounding box center [62, 68] width 51 height 10
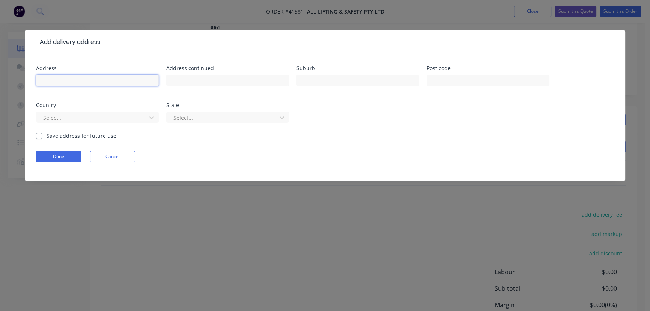
click at [83, 76] on input "text" at bounding box center [97, 80] width 123 height 11
type input "[STREET_ADDRESS]"
click at [353, 81] on input "text" at bounding box center [357, 80] width 123 height 11
type input "[PERSON_NAME]"
click at [480, 81] on input "text" at bounding box center [487, 80] width 123 height 11
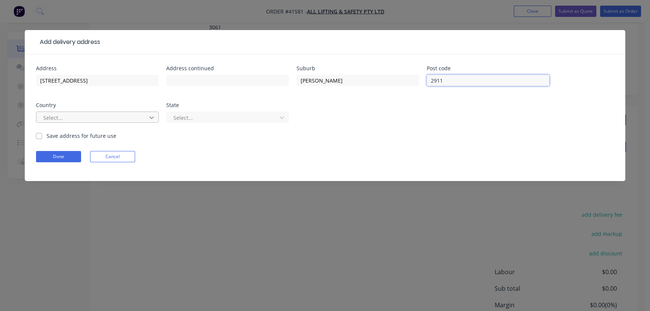
type input "2911"
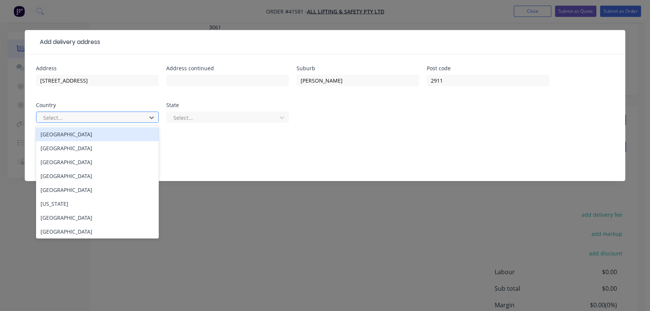
click at [69, 135] on div "[GEOGRAPHIC_DATA]" at bounding box center [97, 134] width 123 height 14
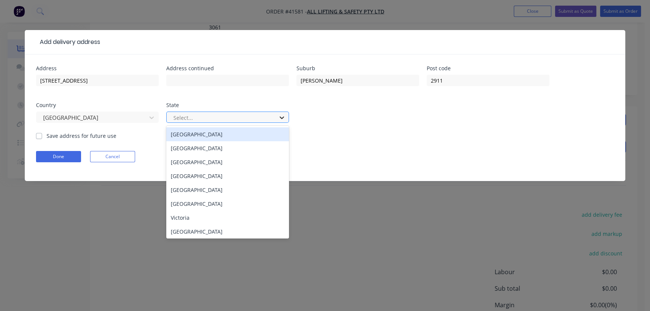
click at [281, 119] on icon at bounding box center [282, 118] width 8 height 8
click at [202, 136] on div "[GEOGRAPHIC_DATA]" at bounding box center [227, 134] width 123 height 14
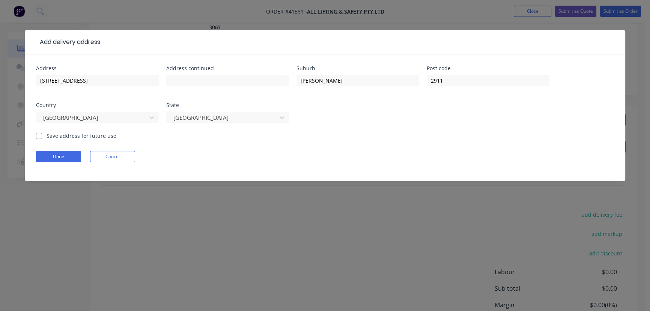
click at [47, 136] on label "Save address for future use" at bounding box center [82, 136] width 70 height 8
click at [41, 136] on input "Save address for future use" at bounding box center [39, 135] width 6 height 7
checkbox input "true"
click at [59, 156] on button "Done" at bounding box center [58, 156] width 45 height 11
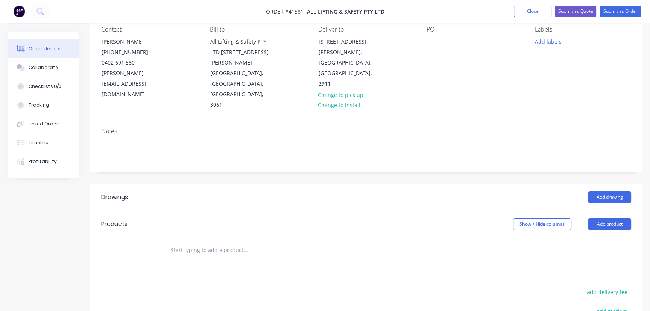
scroll to position [0, 0]
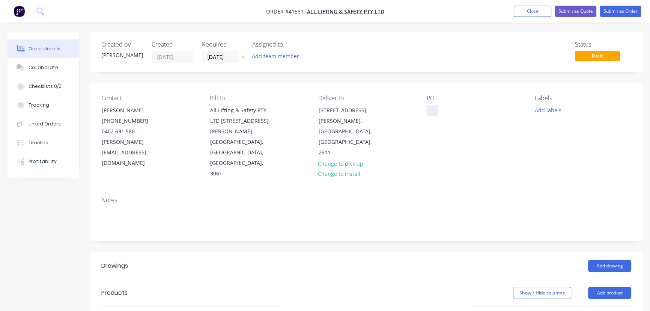
drag, startPoint x: 434, startPoint y: 111, endPoint x: 441, endPoint y: 138, distance: 27.9
click at [434, 111] on div at bounding box center [432, 110] width 12 height 11
click at [555, 110] on button "Add labels" at bounding box center [547, 110] width 35 height 10
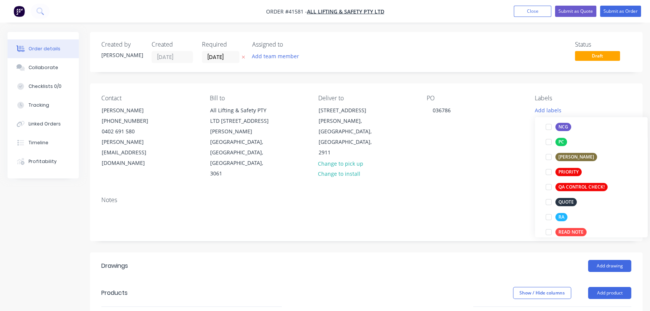
scroll to position [136, 0]
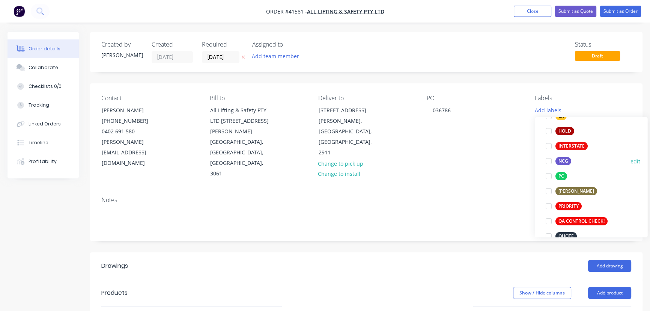
click at [548, 162] on div at bounding box center [547, 160] width 15 height 15
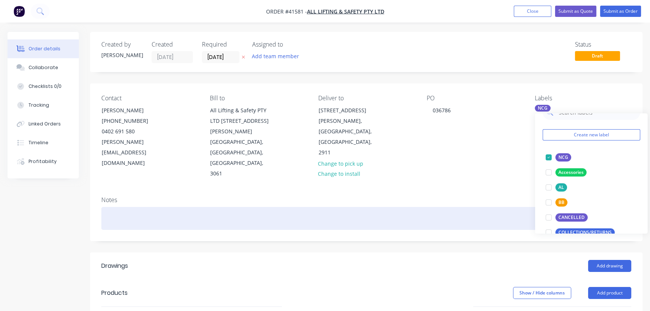
click at [503, 207] on div at bounding box center [366, 218] width 530 height 23
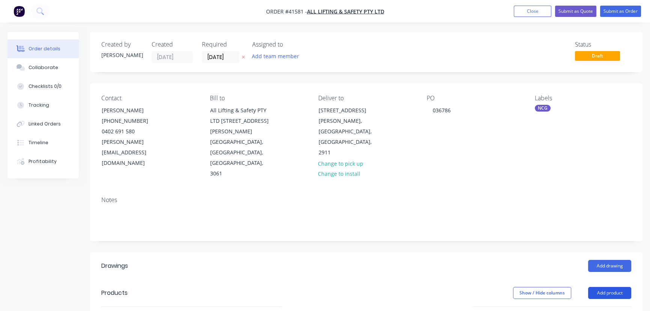
click at [610, 287] on button "Add product" at bounding box center [609, 293] width 43 height 12
click at [584, 306] on div "Product catalogue" at bounding box center [595, 311] width 58 height 11
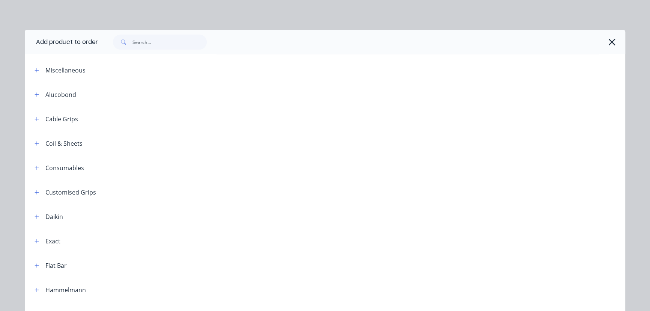
drag, startPoint x: 35, startPoint y: 119, endPoint x: 39, endPoint y: 127, distance: 9.4
click at [35, 119] on icon "button" at bounding box center [37, 119] width 4 height 4
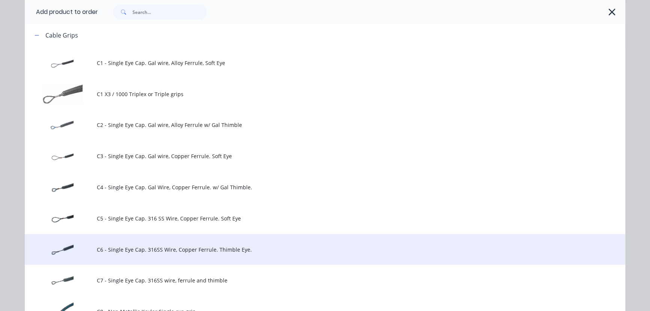
scroll to position [102, 0]
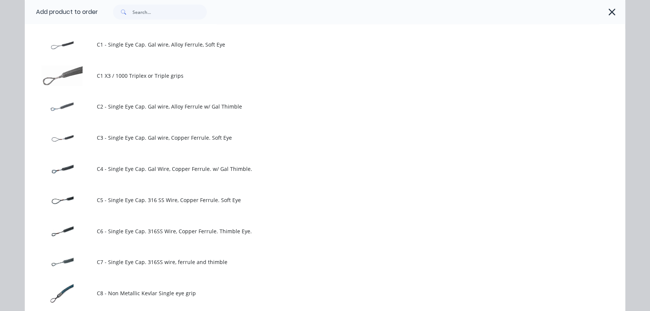
click at [173, 201] on span "C5 - Single Eye Cap. 316 SS Wire, Copper Ferrule. Soft Eye" at bounding box center [308, 200] width 422 height 8
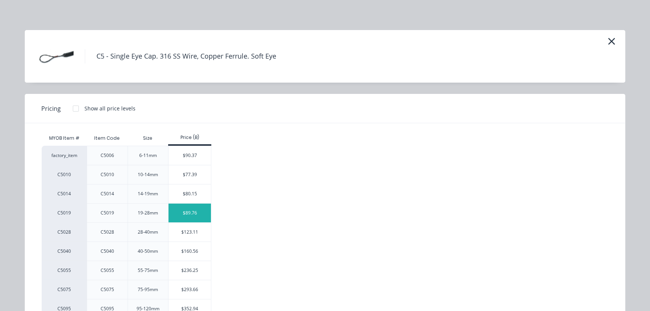
click at [181, 213] on div "$89.76" at bounding box center [189, 212] width 42 height 19
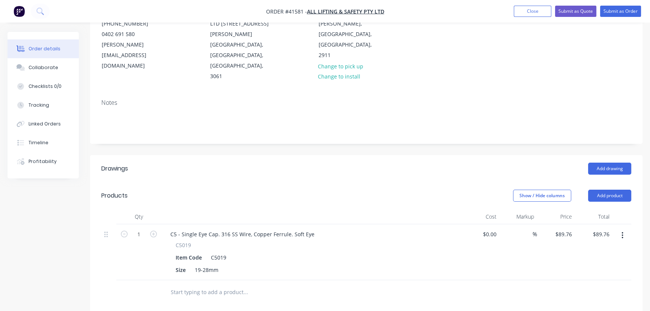
scroll to position [102, 0]
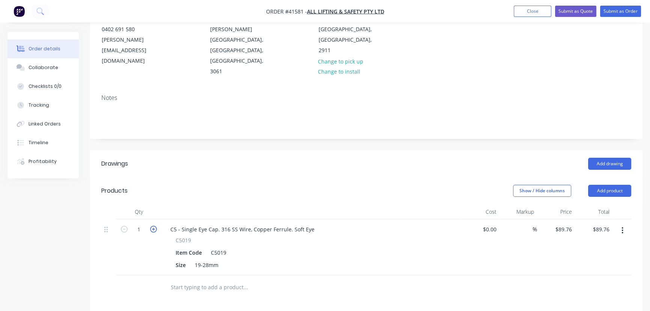
click at [153, 225] on icon "button" at bounding box center [153, 228] width 7 height 7
type input "2"
type input "$179.52"
click at [152, 225] on icon "button" at bounding box center [153, 228] width 7 height 7
type input "3"
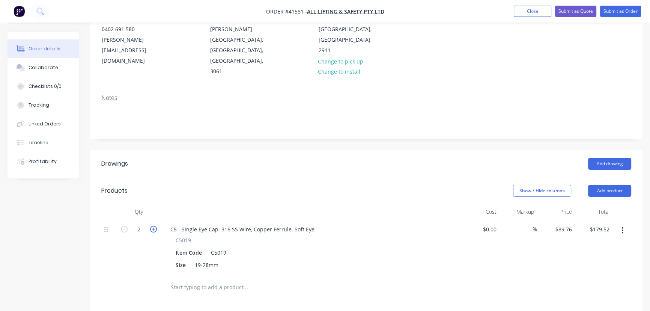
type input "$269.28"
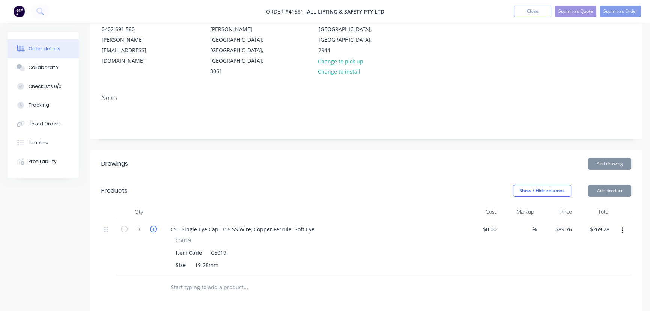
click at [152, 225] on icon "button" at bounding box center [153, 228] width 7 height 7
type input "4"
type input "$359.04"
click at [152, 225] on icon "button" at bounding box center [153, 228] width 7 height 7
type input "5"
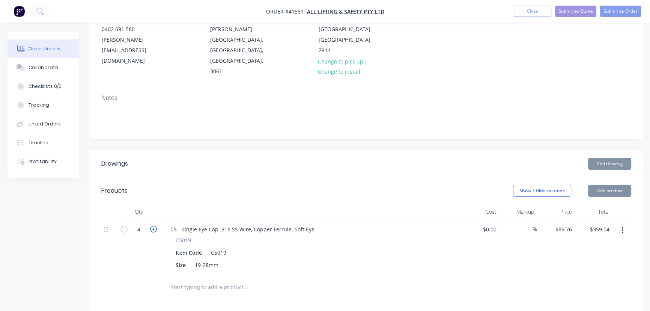
type input "$448.80"
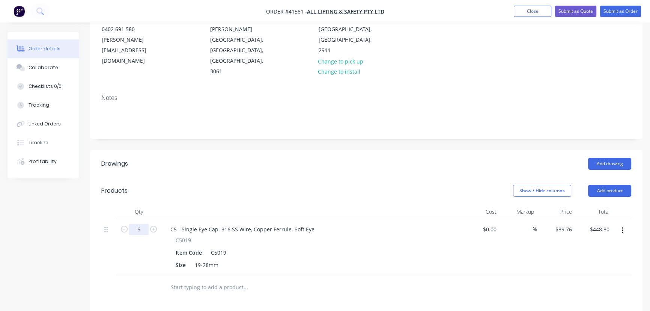
click at [144, 224] on input "5" at bounding box center [139, 229] width 20 height 11
type input "20"
type input "$1,795.20"
click at [562, 224] on input "89.76" at bounding box center [564, 229] width 20 height 11
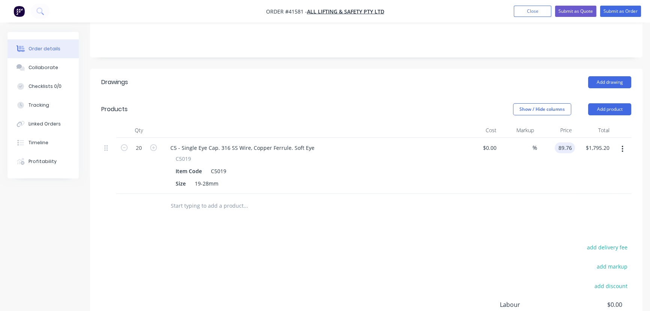
scroll to position [147, 0]
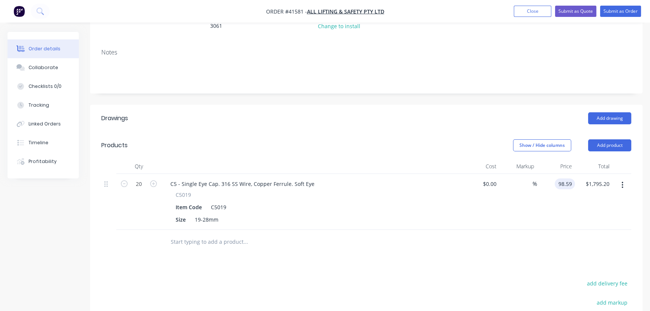
type input "$98.59"
type input "$1,971.80"
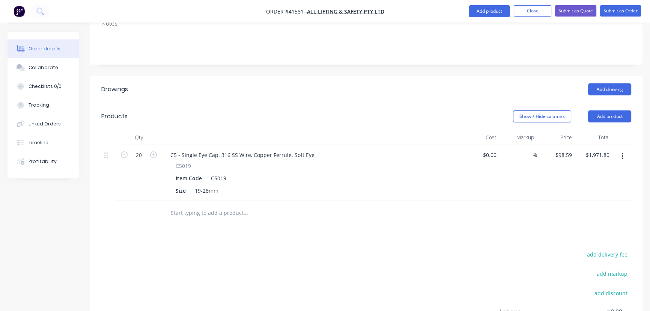
scroll to position [0, 0]
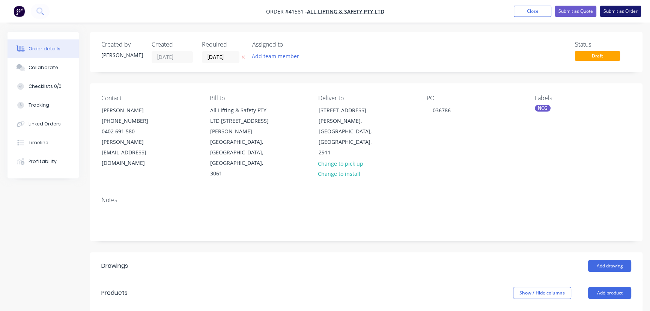
click at [622, 11] on button "Submit as Order" at bounding box center [620, 11] width 41 height 11
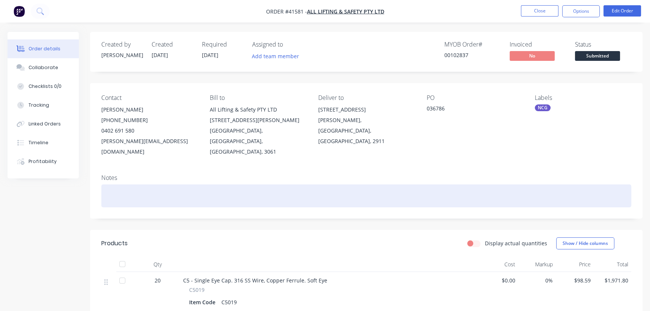
click at [146, 187] on div at bounding box center [366, 195] width 530 height 23
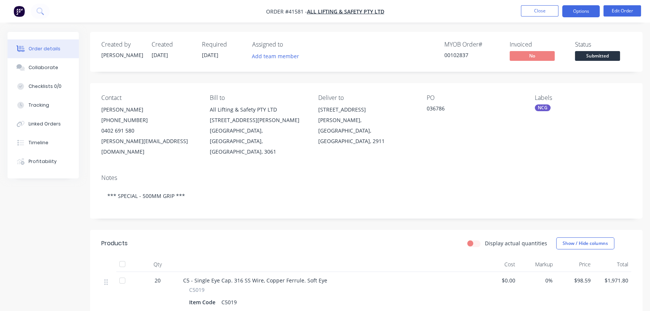
click at [582, 10] on button "Options" at bounding box center [581, 11] width 38 height 12
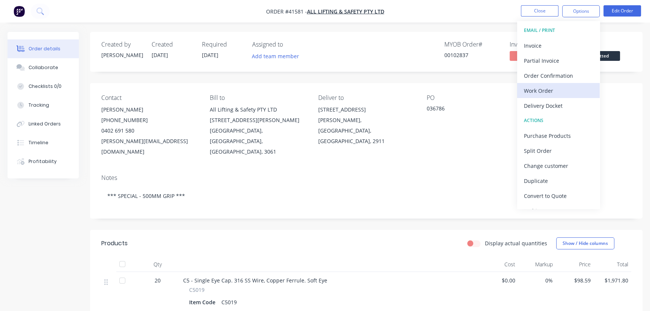
click at [539, 90] on div "Work Order" at bounding box center [558, 90] width 69 height 11
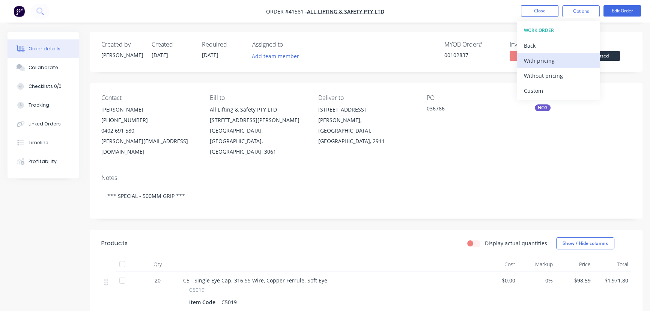
click at [543, 60] on div "With pricing" at bounding box center [558, 60] width 69 height 11
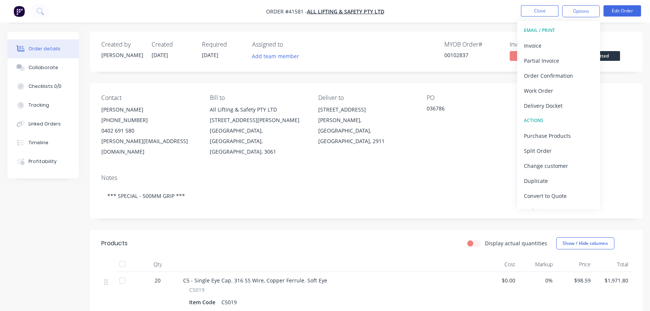
drag, startPoint x: 43, startPoint y: 68, endPoint x: 84, endPoint y: 68, distance: 40.5
click at [43, 68] on div "Collaborate" at bounding box center [44, 67] width 30 height 7
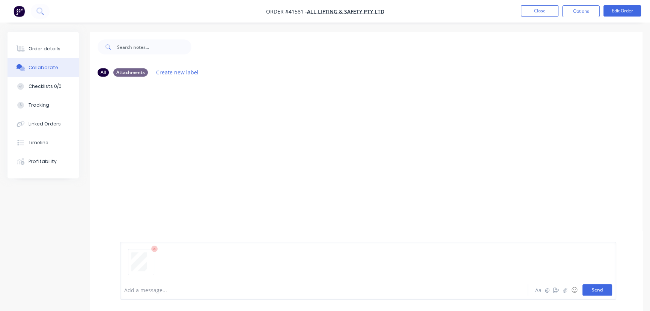
click at [595, 285] on button "Send" at bounding box center [597, 289] width 30 height 11
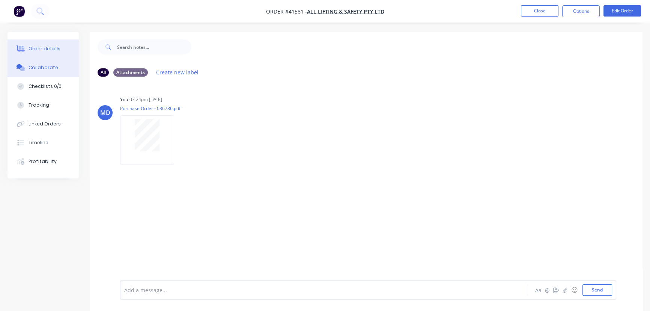
click at [39, 45] on button "Order details" at bounding box center [43, 48] width 71 height 19
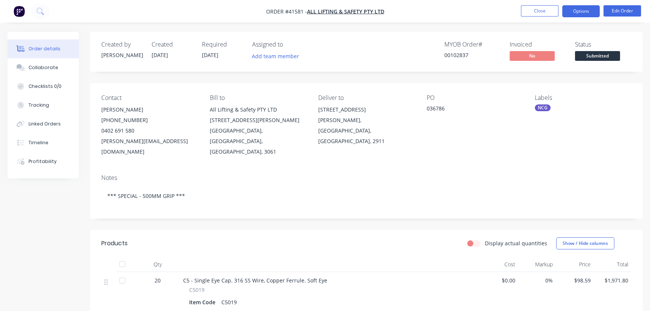
click at [573, 11] on button "Options" at bounding box center [581, 11] width 38 height 12
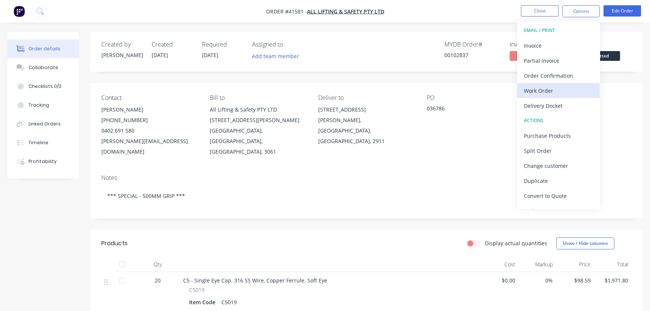
click at [537, 90] on div "Work Order" at bounding box center [558, 90] width 69 height 11
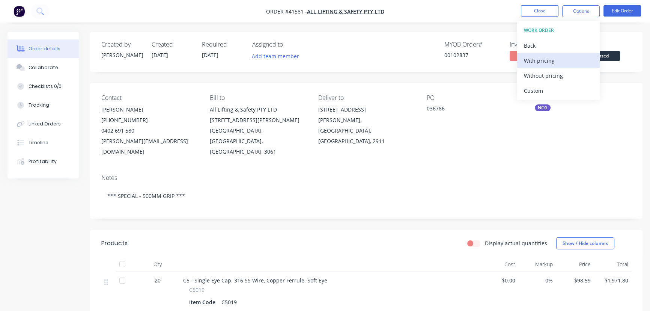
click at [544, 62] on div "With pricing" at bounding box center [558, 60] width 69 height 11
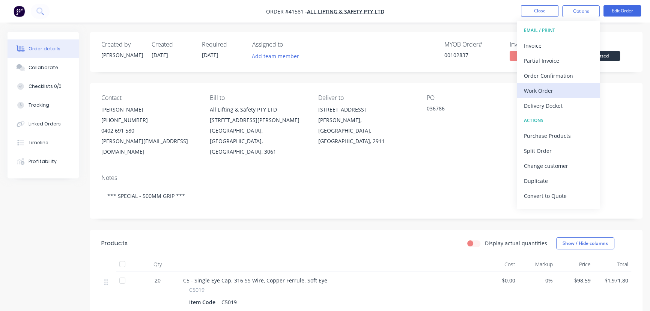
click at [536, 90] on div "Work Order" at bounding box center [558, 90] width 69 height 11
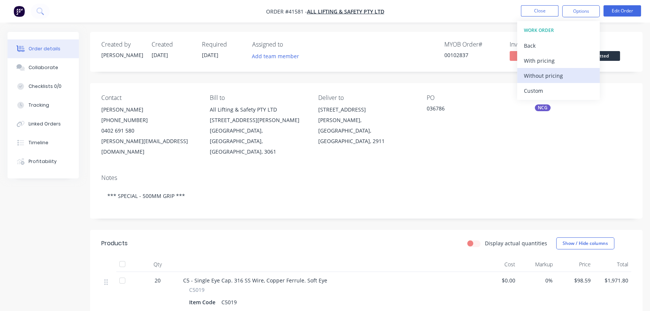
click at [553, 75] on div "Without pricing" at bounding box center [558, 75] width 69 height 11
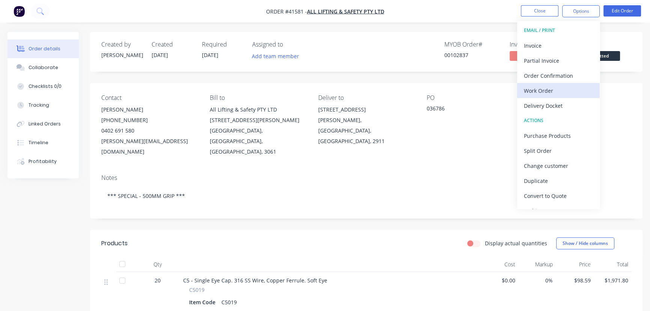
click at [540, 87] on div "Work Order" at bounding box center [558, 90] width 69 height 11
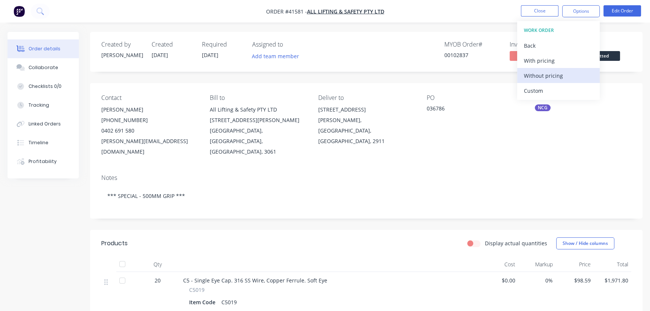
click at [552, 73] on div "Without pricing" at bounding box center [558, 75] width 69 height 11
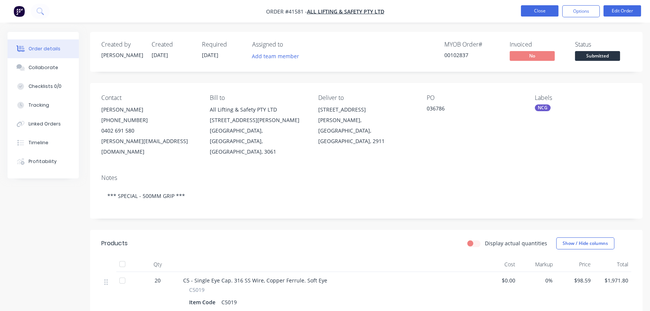
click at [542, 8] on button "Close" at bounding box center [540, 10] width 38 height 11
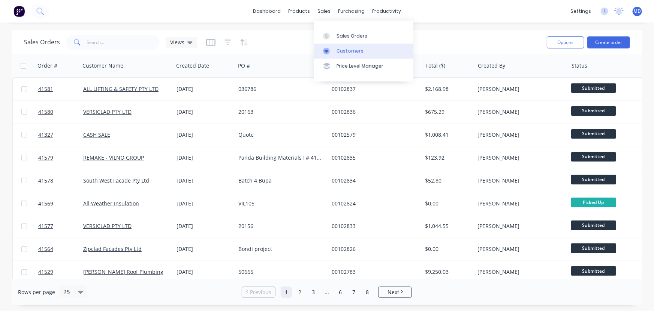
click at [349, 48] on div "Customers" at bounding box center [350, 51] width 27 height 7
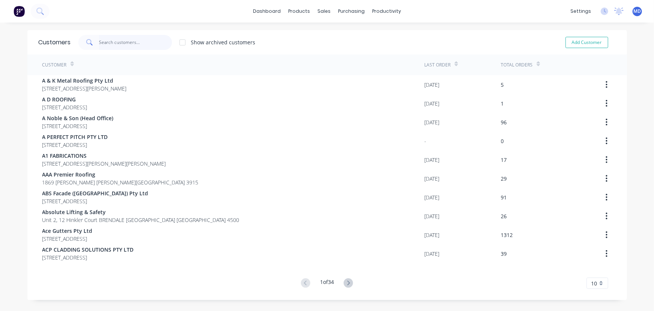
click at [137, 42] on input "text" at bounding box center [135, 42] width 73 height 15
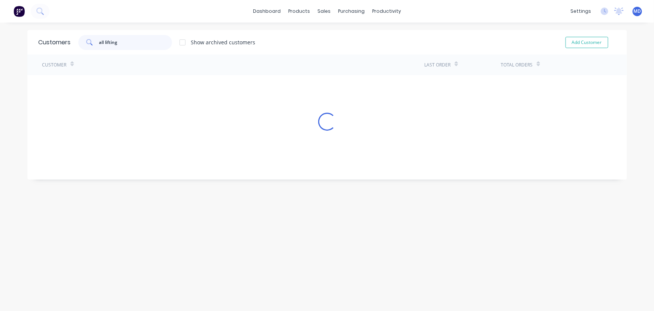
type input "all lifting"
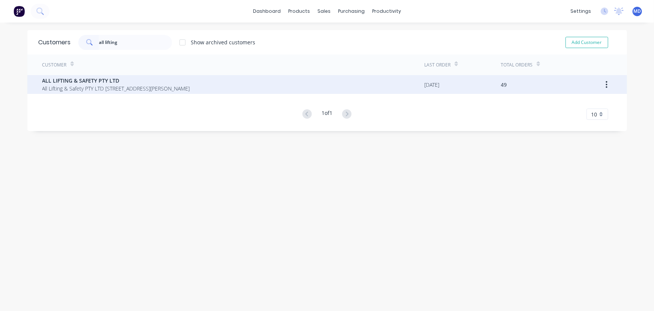
click at [116, 84] on span "All Lifting & Safety PTY LTD [STREET_ADDRESS][PERSON_NAME]" at bounding box center [116, 88] width 148 height 8
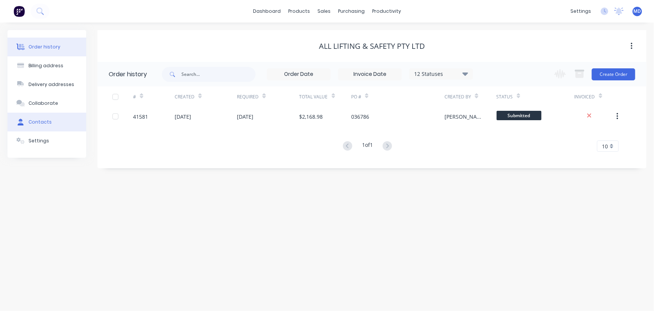
drag, startPoint x: 34, startPoint y: 120, endPoint x: 57, endPoint y: 127, distance: 23.9
click at [35, 120] on div "Contacts" at bounding box center [40, 122] width 23 height 7
select select "AU"
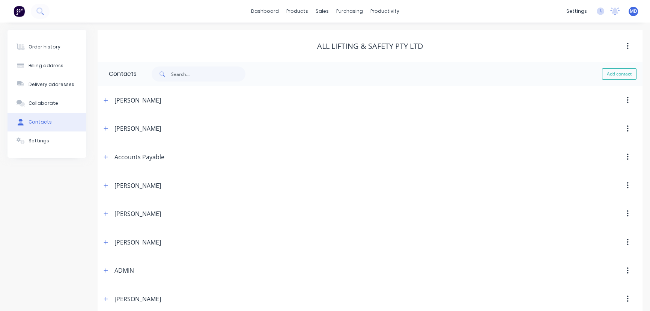
scroll to position [122, 0]
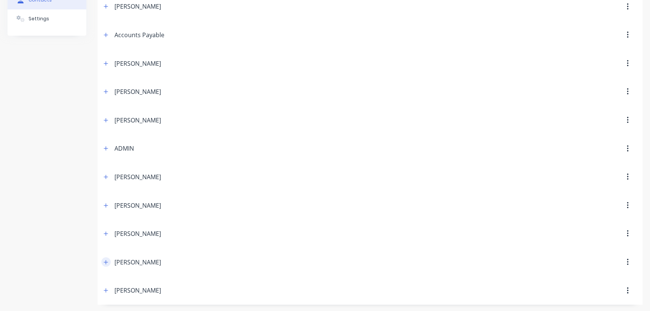
click at [105, 259] on icon "button" at bounding box center [106, 261] width 5 height 5
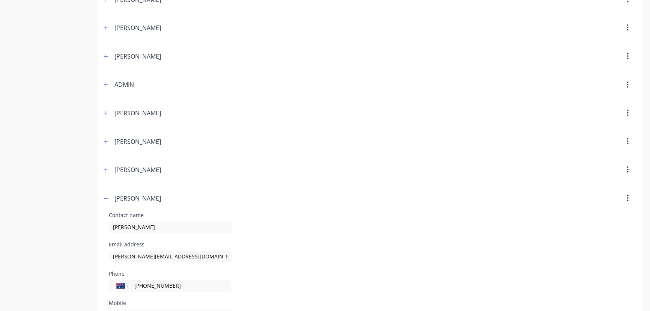
scroll to position [246, 0]
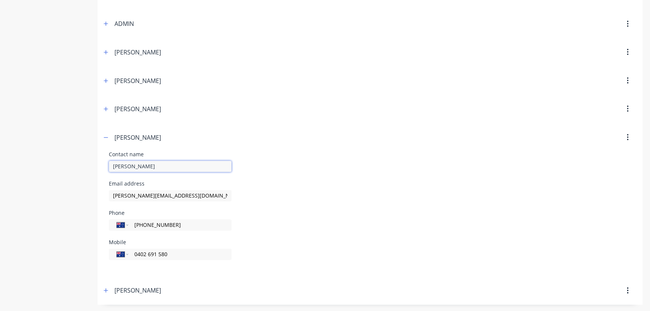
click at [161, 162] on input "[PERSON_NAME]" at bounding box center [170, 166] width 123 height 11
type input "[PERSON_NAME]-Jeans"
click at [204, 225] on input "[PHONE_NUMBER]" at bounding box center [179, 224] width 90 height 9
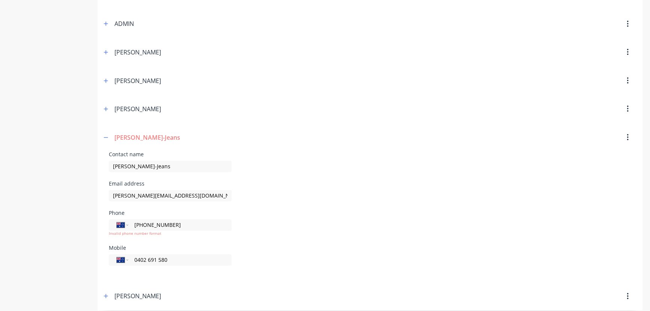
type input "[PHONE_NUMBER]"
click at [464, 154] on div "Contact name [PERSON_NAME]-Jeans" at bounding box center [370, 166] width 522 height 29
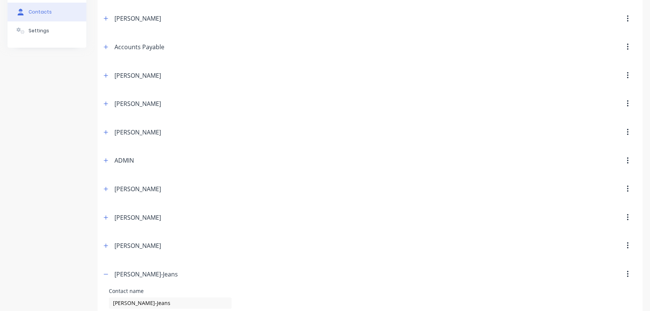
scroll to position [0, 0]
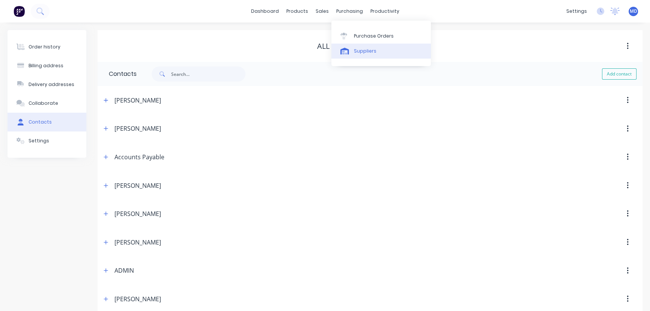
drag, startPoint x: 378, startPoint y: 38, endPoint x: 375, endPoint y: 46, distance: 9.1
click at [378, 38] on div "Purchase Orders" at bounding box center [374, 36] width 40 height 7
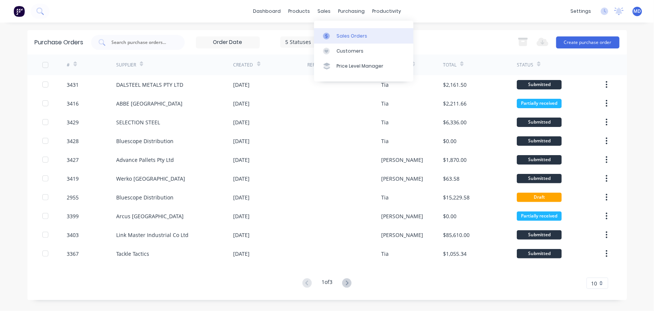
click at [345, 35] on div "Sales Orders" at bounding box center [352, 36] width 31 height 7
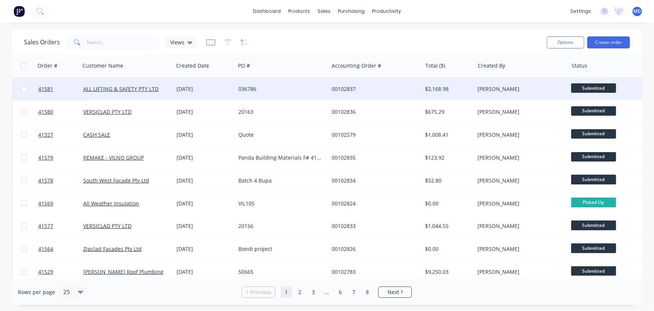
click at [307, 89] on div "036786" at bounding box center [280, 89] width 83 height 8
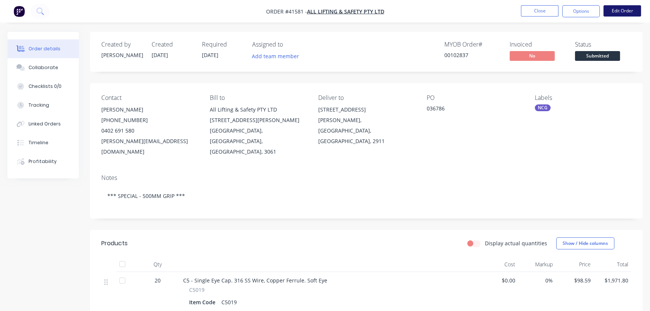
click at [630, 13] on button "Edit Order" at bounding box center [622, 10] width 38 height 11
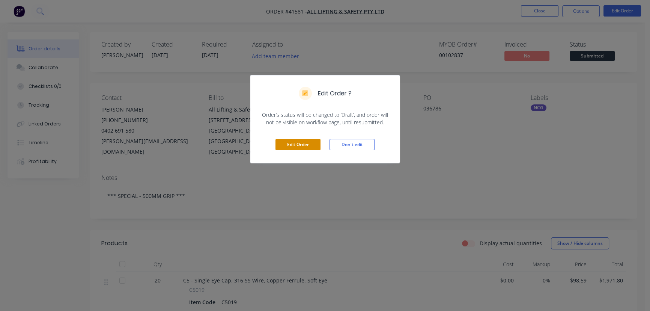
click at [300, 140] on button "Edit Order" at bounding box center [297, 144] width 45 height 11
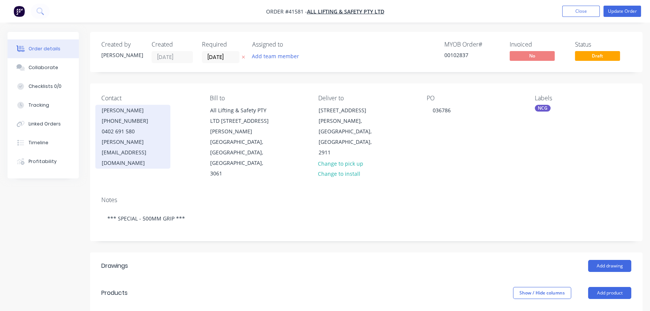
click at [124, 128] on div "0402 691 580" at bounding box center [133, 131] width 62 height 11
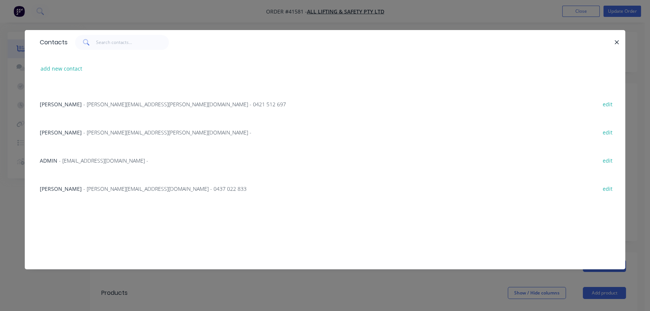
scroll to position [151, 0]
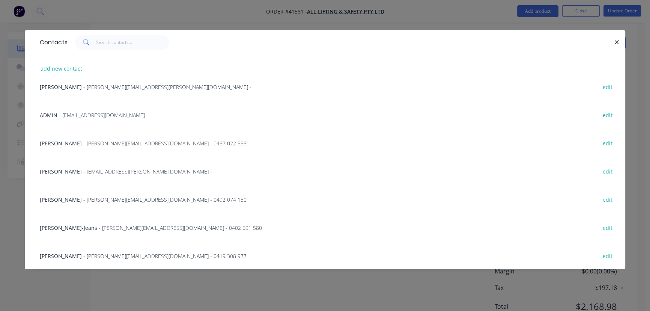
click at [111, 225] on span "- [PERSON_NAME][EMAIL_ADDRESS][DOMAIN_NAME] - 0402 691 580" at bounding box center [180, 227] width 163 height 7
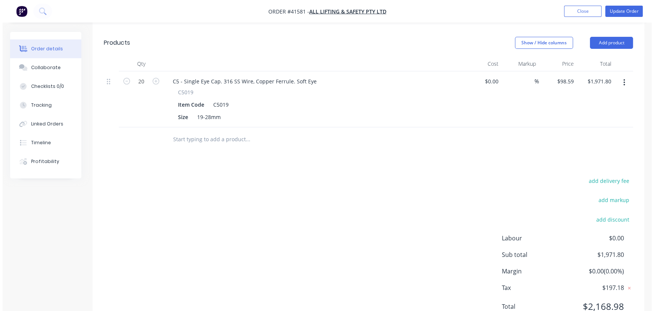
scroll to position [0, 0]
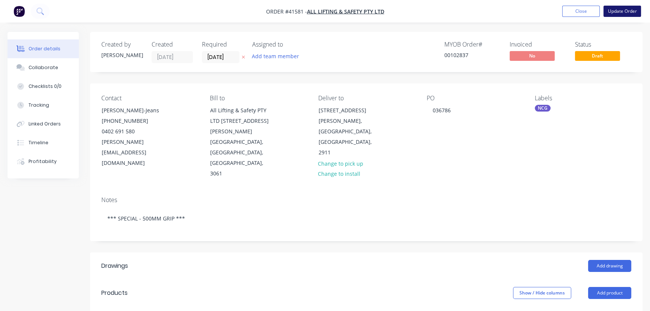
click at [620, 11] on button "Update Order" at bounding box center [622, 11] width 38 height 11
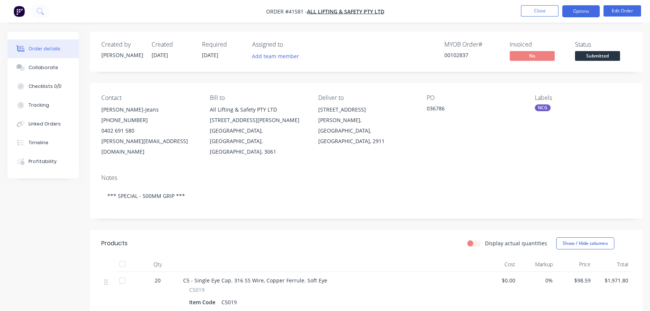
click at [579, 12] on button "Options" at bounding box center [581, 11] width 38 height 12
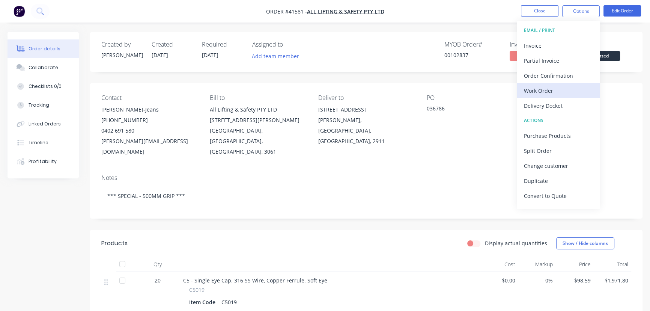
click at [540, 87] on div "Work Order" at bounding box center [558, 90] width 69 height 11
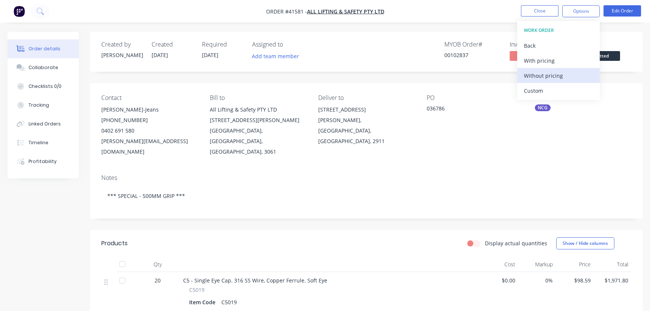
click at [554, 74] on div "Without pricing" at bounding box center [558, 75] width 69 height 11
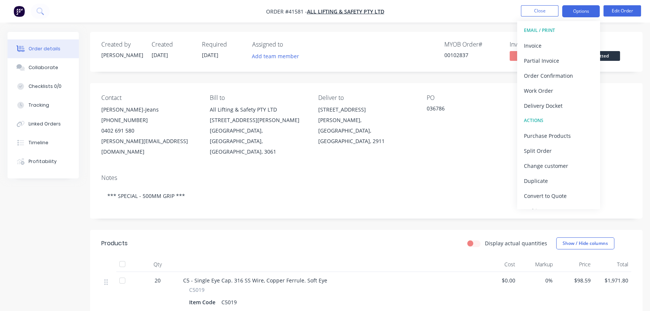
click at [576, 8] on button "Options" at bounding box center [581, 11] width 38 height 12
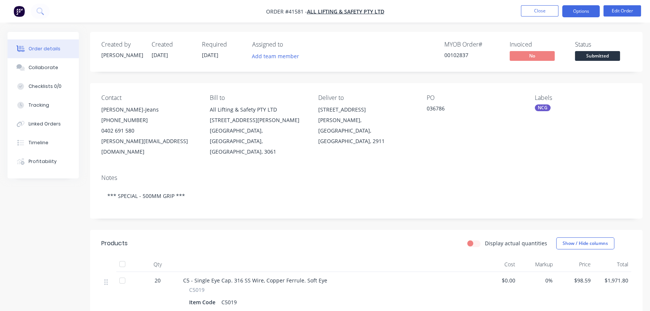
drag, startPoint x: 581, startPoint y: 6, endPoint x: 581, endPoint y: 10, distance: 4.1
click at [581, 7] on button "Options" at bounding box center [581, 11] width 38 height 12
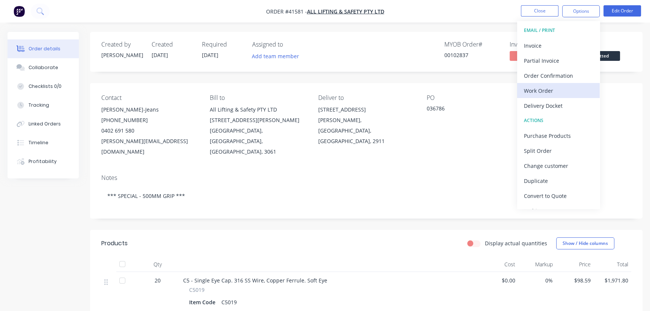
click at [536, 90] on div "Work Order" at bounding box center [558, 90] width 69 height 11
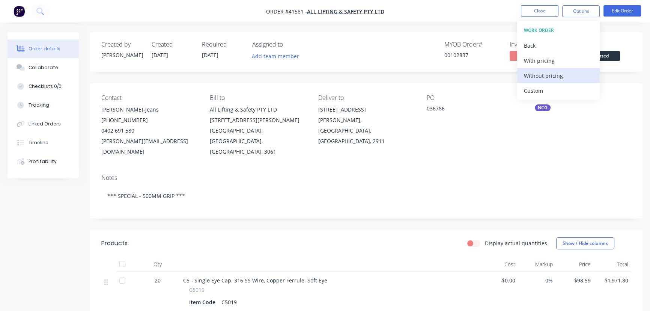
click at [548, 74] on div "Without pricing" at bounding box center [558, 75] width 69 height 11
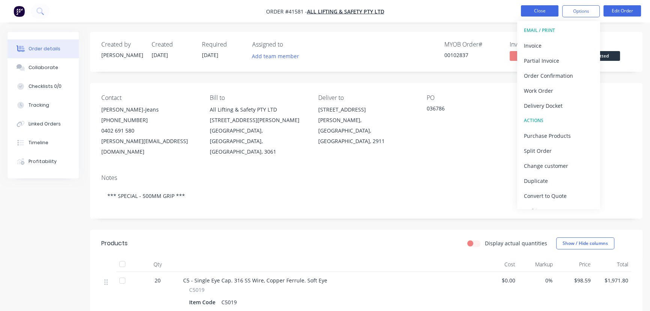
click at [545, 10] on button "Close" at bounding box center [540, 10] width 38 height 11
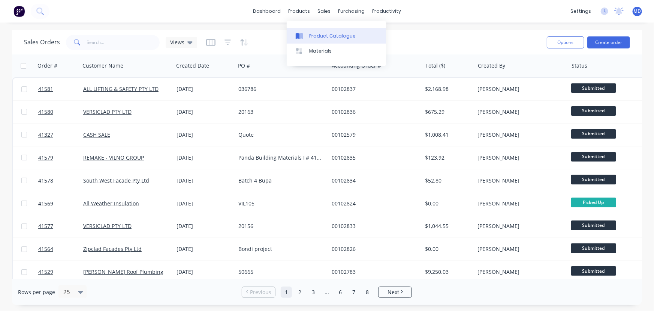
click at [321, 31] on link "Product Catalogue" at bounding box center [336, 35] width 99 height 15
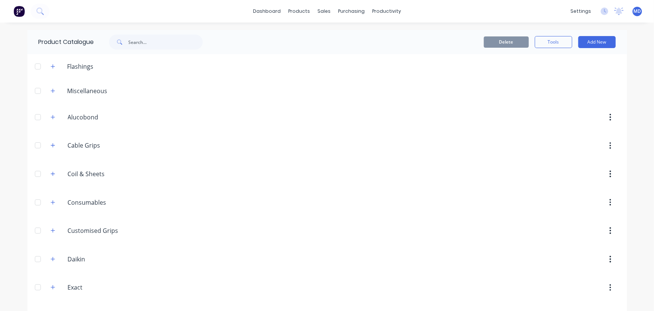
drag, startPoint x: 54, startPoint y: 147, endPoint x: 181, endPoint y: 176, distance: 130.7
click at [55, 148] on span at bounding box center [52, 145] width 9 height 9
click at [51, 145] on icon "button" at bounding box center [53, 145] width 4 height 4
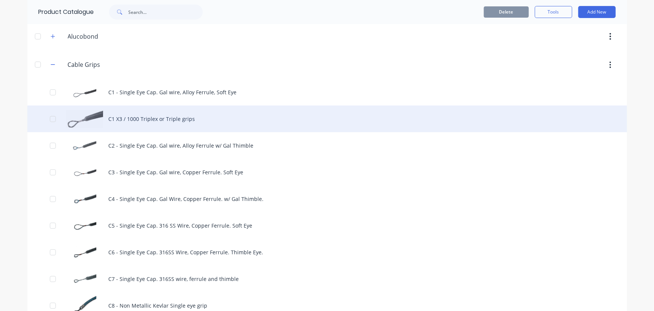
scroll to position [170, 0]
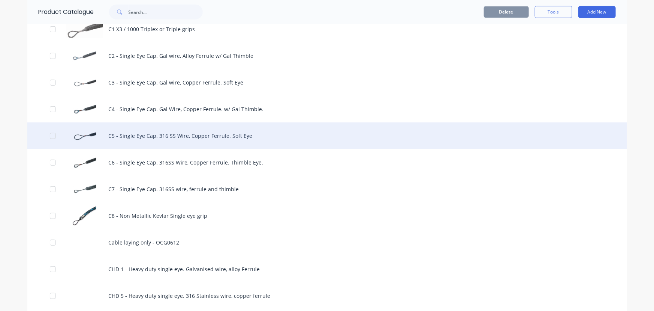
click at [247, 137] on div "C5 - Single Eye Cap. 316 SS Wire, Copper Ferrule. Soft Eye" at bounding box center [327, 135] width 600 height 27
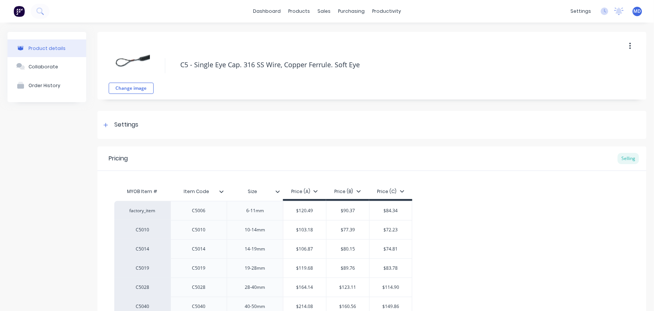
type textarea "x"
click at [335, 48] on div "Customers" at bounding box center [347, 51] width 27 height 7
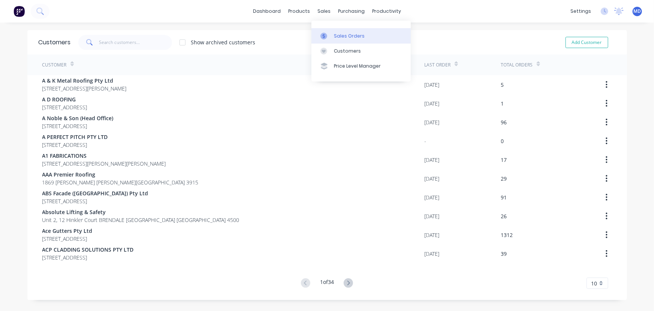
click at [358, 34] on div "Sales Orders" at bounding box center [349, 36] width 31 height 7
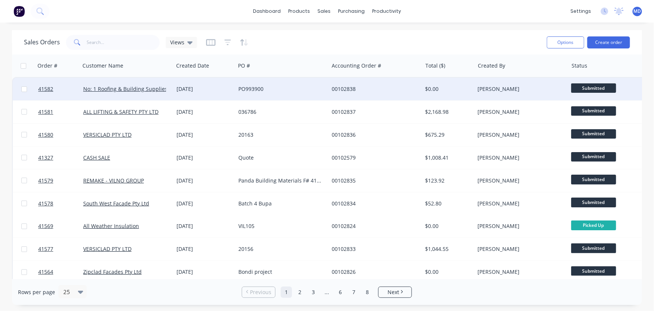
click at [398, 90] on div "00102838" at bounding box center [373, 89] width 83 height 8
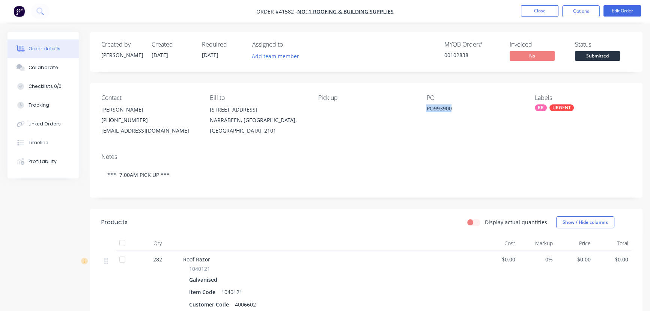
drag, startPoint x: 425, startPoint y: 109, endPoint x: 456, endPoint y: 108, distance: 30.4
click at [456, 108] on div "Contact [PERSON_NAME] [PHONE_NUMBER] [EMAIL_ADDRESS][DOMAIN_NAME] Bill to [STRE…" at bounding box center [366, 115] width 552 height 64
copy div "PO993900"
click at [584, 9] on button "Options" at bounding box center [581, 11] width 38 height 12
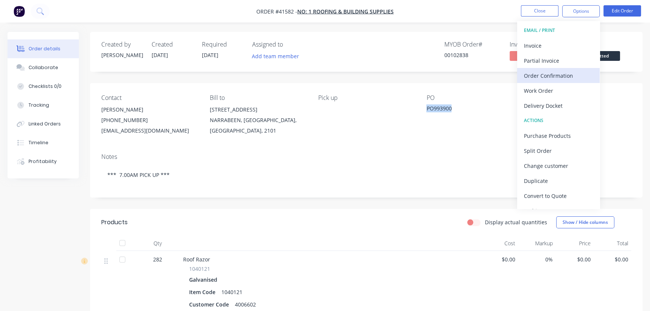
click at [560, 72] on div "Order Confirmation" at bounding box center [558, 75] width 69 height 11
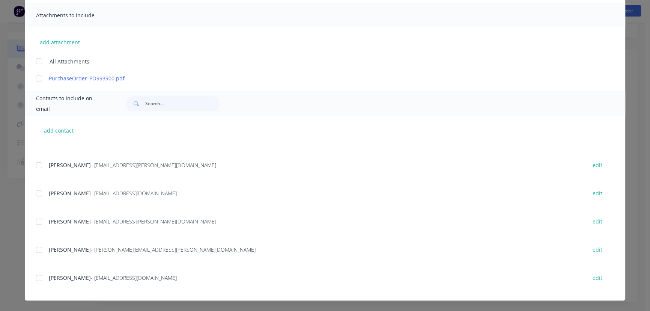
scroll to position [162, 0]
click at [33, 278] on div at bounding box center [39, 277] width 15 height 15
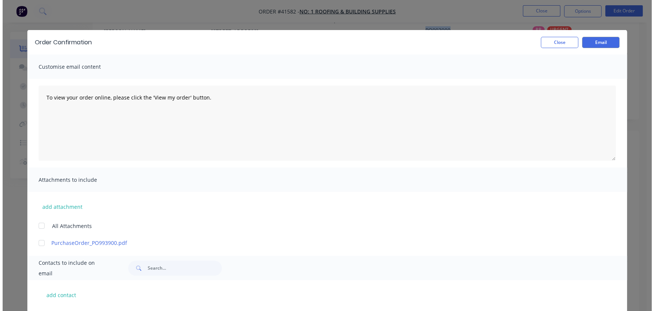
scroll to position [0, 0]
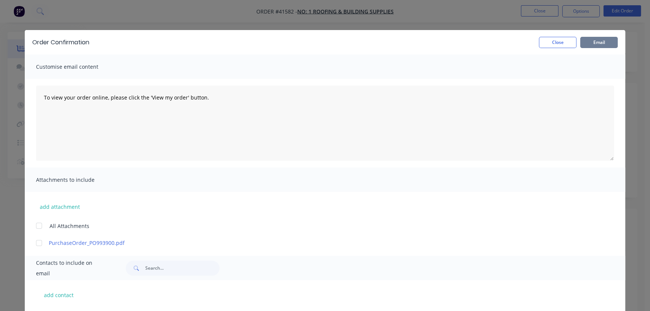
click at [590, 41] on button "Email" at bounding box center [599, 42] width 38 height 11
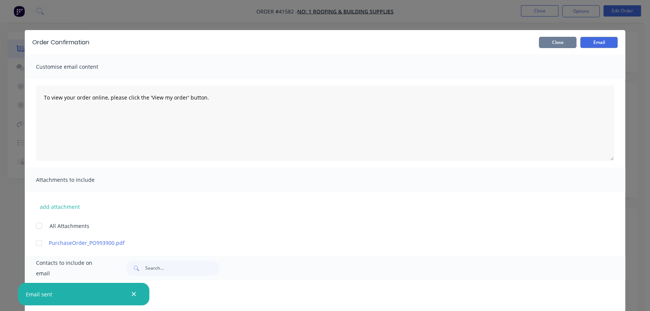
click at [550, 41] on button "Close" at bounding box center [558, 42] width 38 height 11
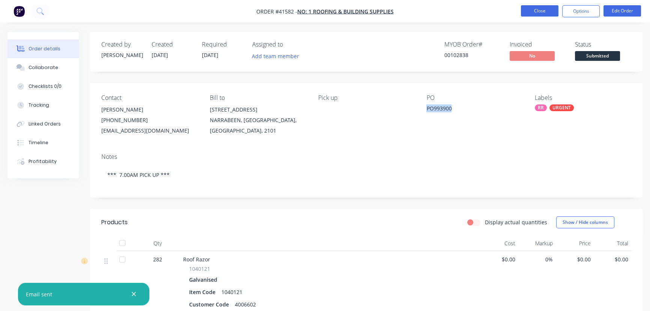
click at [537, 8] on button "Close" at bounding box center [540, 10] width 38 height 11
